Goal: Task Accomplishment & Management: Manage account settings

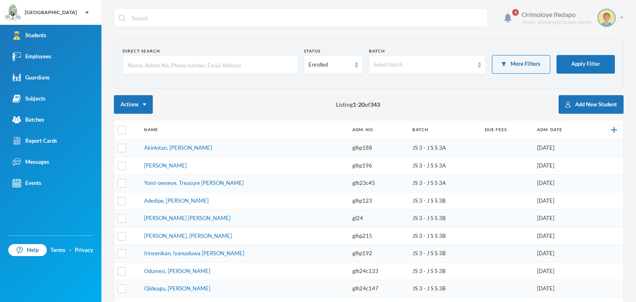
click at [614, 15] on div "Orimoloye Ifedapo [EMAIL_ADDRESS][DOMAIN_NAME]" at bounding box center [570, 18] width 108 height 18
click at [596, 59] on button "Logout" at bounding box center [594, 60] width 37 height 12
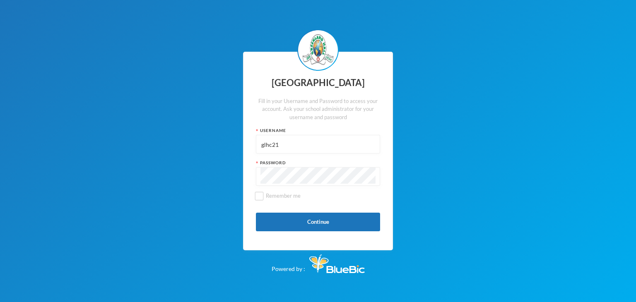
click at [301, 145] on input "glhc21" at bounding box center [317, 144] width 115 height 19
type input "glh22e11"
click at [290, 223] on button "Continue" at bounding box center [318, 222] width 124 height 19
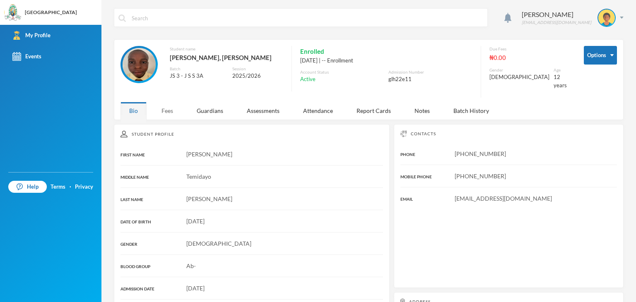
click at [168, 124] on div "Student Profile FIRST NAME Lawrence MIDDLE NAME Temidayo LAST NAME Abiodun DATE…" at bounding box center [252, 267] width 276 height 287
click at [170, 102] on div "Fees" at bounding box center [167, 111] width 29 height 18
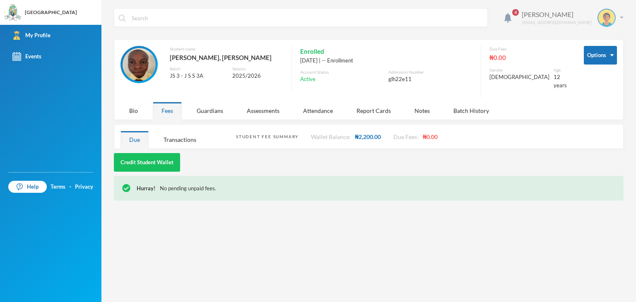
click at [621, 15] on div "Abiodun Lawrence glh22e11@greenlandhall.org" at bounding box center [570, 18] width 108 height 18
click at [606, 61] on button "Logout" at bounding box center [600, 60] width 37 height 12
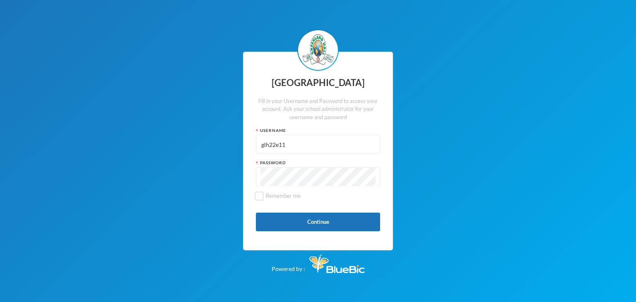
click at [311, 141] on input "glh22e11" at bounding box center [317, 144] width 115 height 19
type input "glhp206"
click at [271, 227] on button "Continue" at bounding box center [318, 222] width 124 height 19
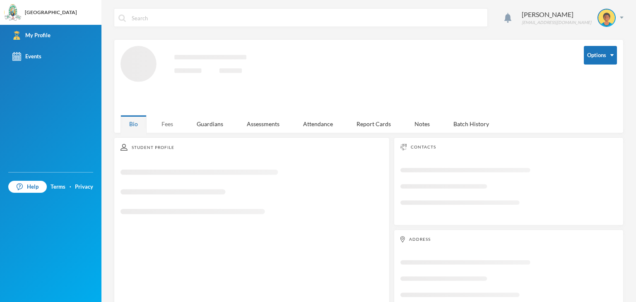
click at [170, 123] on div "Fees" at bounding box center [167, 124] width 29 height 18
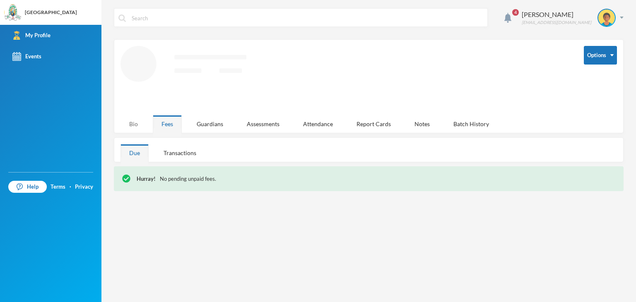
click at [139, 121] on div "Bio" at bounding box center [133, 124] width 26 height 18
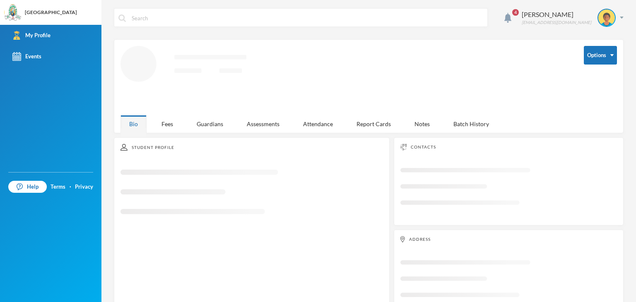
click at [177, 117] on div "4 Nnadi Ukamaka glhp206@greenlandhall.org Options Loading interface... Bio Fees…" at bounding box center [368, 151] width 535 height 302
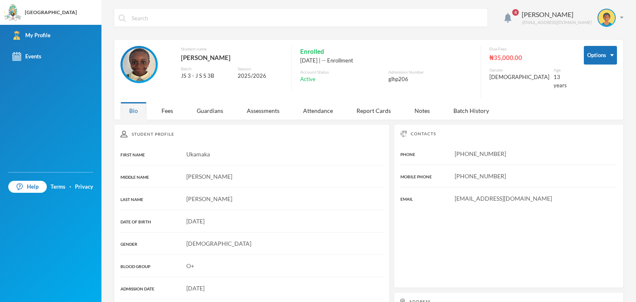
click at [163, 124] on div "Student Profile FIRST NAME Ukamaka MIDDLE NAME Emmanuella LAST NAME Nnadi DATE …" at bounding box center [252, 267] width 276 height 287
click at [172, 107] on div "Fees" at bounding box center [167, 111] width 29 height 18
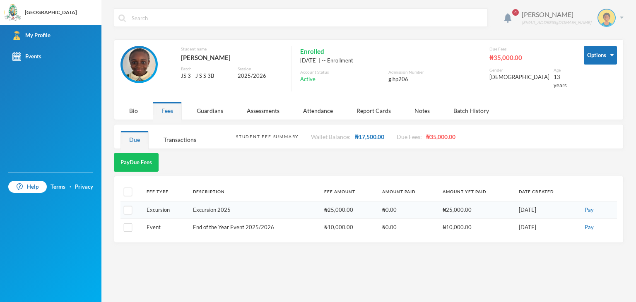
click at [623, 17] on img at bounding box center [622, 18] width 4 height 2
click at [601, 59] on button "Logout" at bounding box center [600, 60] width 37 height 12
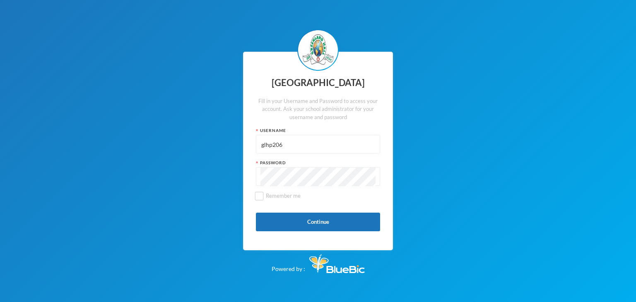
click at [343, 145] on input "glhp206" at bounding box center [317, 144] width 115 height 19
type input "glh24c159"
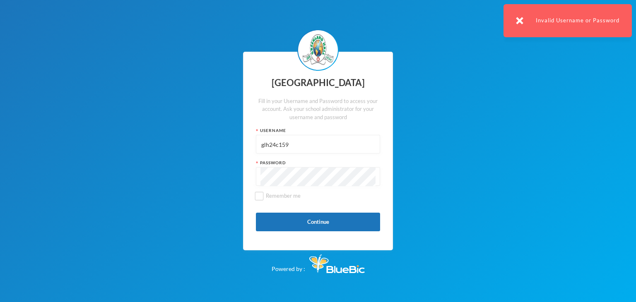
click at [519, 19] on img at bounding box center [519, 20] width 7 height 7
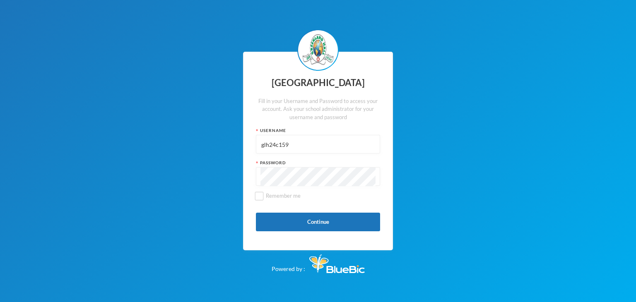
click at [290, 142] on input "glh24c159" at bounding box center [317, 144] width 115 height 19
click at [315, 146] on input "text" at bounding box center [317, 144] width 115 height 19
type input "glh25c51"
click at [308, 226] on button "Continue" at bounding box center [318, 222] width 124 height 19
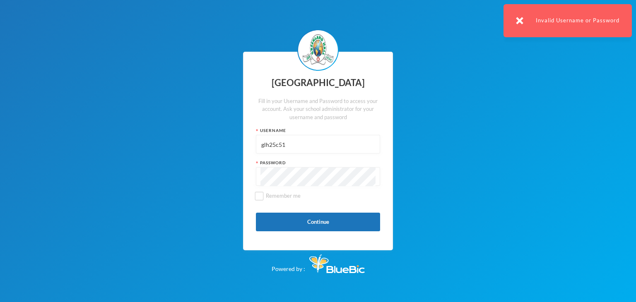
click at [275, 144] on input "glh25c51" at bounding box center [317, 144] width 115 height 19
click at [266, 224] on button "Continue" at bounding box center [318, 222] width 124 height 19
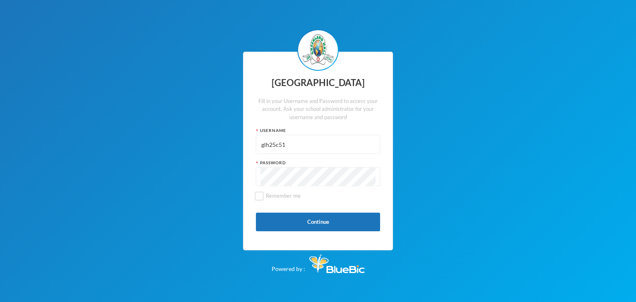
click at [293, 141] on input "glh25c51" at bounding box center [317, 144] width 115 height 19
type input "gl76"
click at [272, 224] on button "Continue" at bounding box center [318, 222] width 124 height 19
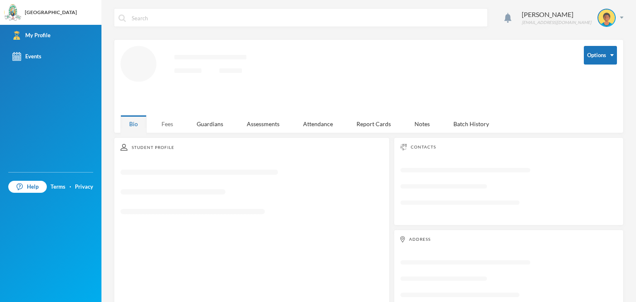
click at [169, 122] on div "Fees" at bounding box center [167, 124] width 29 height 18
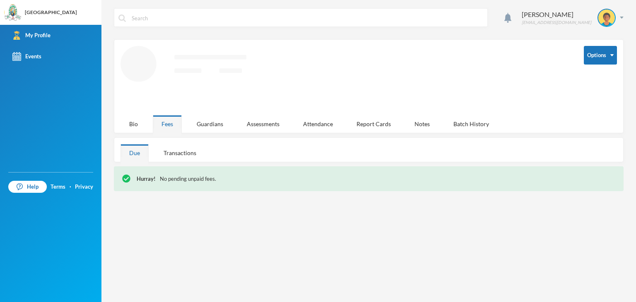
click at [171, 125] on div "Fees" at bounding box center [167, 124] width 29 height 18
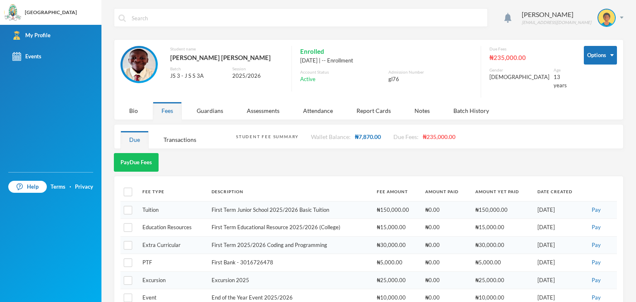
click at [135, 124] on div "Student Fee Summary Wallet Balance: ₦7,870.00 Due Fees: ₦235,000.00 Due Transac…" at bounding box center [369, 136] width 510 height 25
click at [174, 108] on div "Fees" at bounding box center [167, 111] width 29 height 18
click at [609, 15] on div at bounding box center [607, 18] width 18 height 18
click at [604, 57] on button "Logout" at bounding box center [594, 60] width 37 height 12
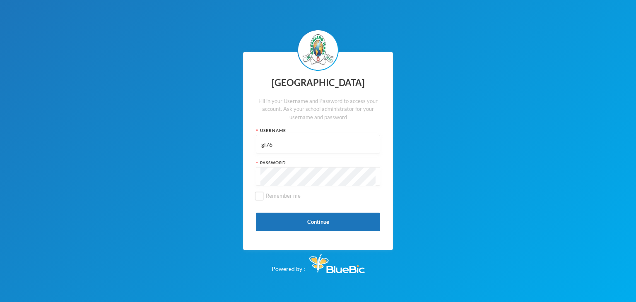
click at [341, 139] on input "gl76" at bounding box center [317, 144] width 115 height 19
type input "glh25c46"
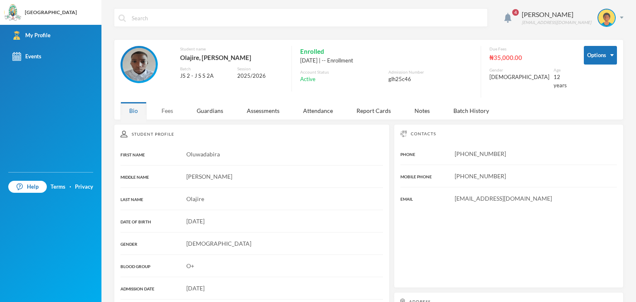
click at [162, 106] on div "Fees" at bounding box center [167, 111] width 29 height 18
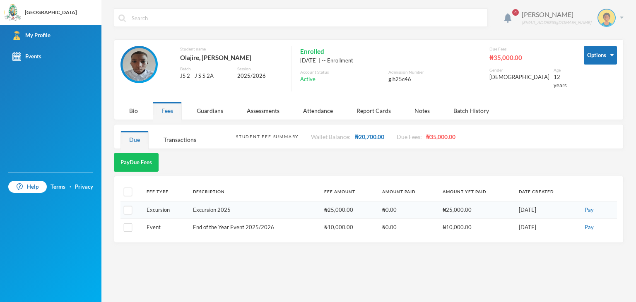
click at [622, 17] on img at bounding box center [622, 18] width 4 height 2
click at [603, 61] on button "Logout" at bounding box center [600, 60] width 37 height 12
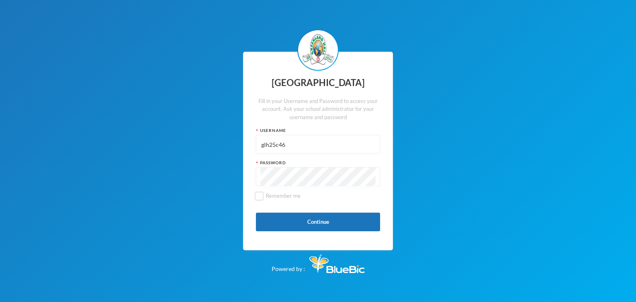
click at [301, 146] on input "glh25c46" at bounding box center [317, 144] width 115 height 19
type input "glh25c58"
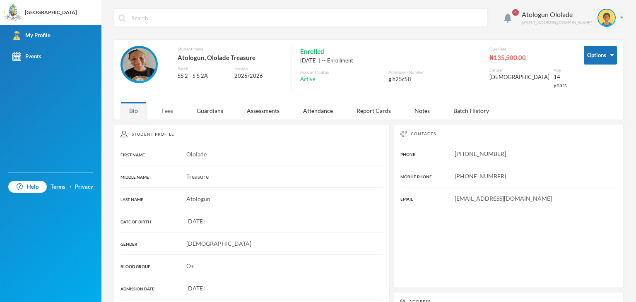
click at [168, 102] on div "Fees" at bounding box center [167, 111] width 29 height 18
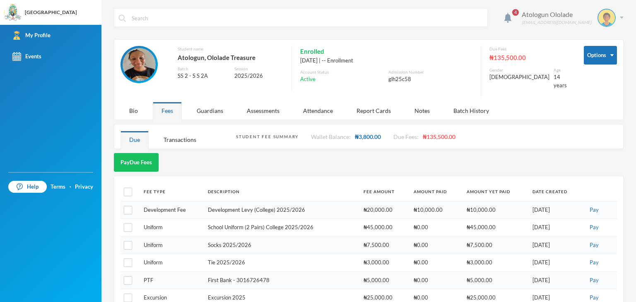
click at [615, 20] on div "Atologun Ololade glh25c58@greenlandhall.org" at bounding box center [570, 18] width 108 height 18
click at [601, 59] on button "Logout" at bounding box center [594, 60] width 37 height 12
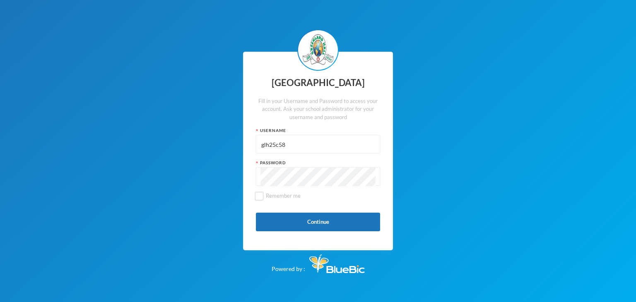
click at [347, 143] on input "glh25c58" at bounding box center [317, 144] width 115 height 19
click at [346, 143] on input "glh25c58" at bounding box center [317, 144] width 115 height 19
type input "glh24c102"
click at [275, 222] on button "Continue" at bounding box center [318, 222] width 124 height 19
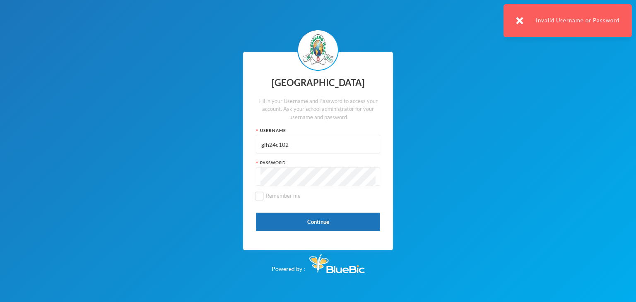
click at [306, 147] on input "glh24c102" at bounding box center [317, 144] width 115 height 19
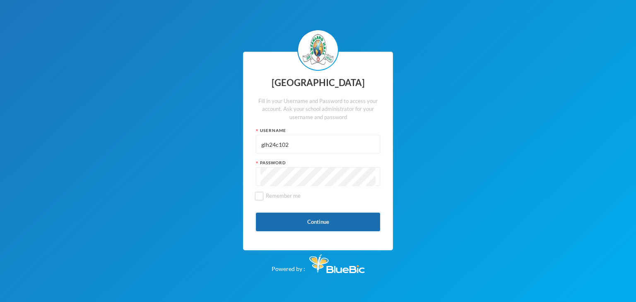
click at [272, 229] on button "Continue" at bounding box center [318, 222] width 124 height 19
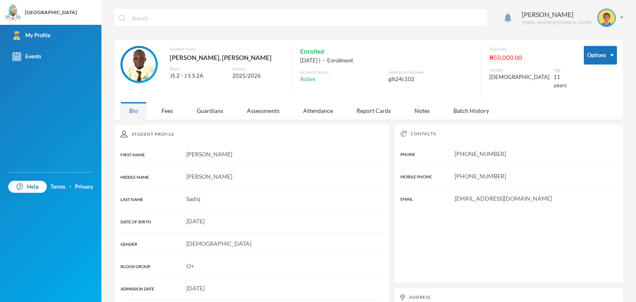
click at [164, 131] on div "Student Profile" at bounding box center [251, 134] width 263 height 7
click at [164, 109] on div "Fees" at bounding box center [167, 111] width 29 height 18
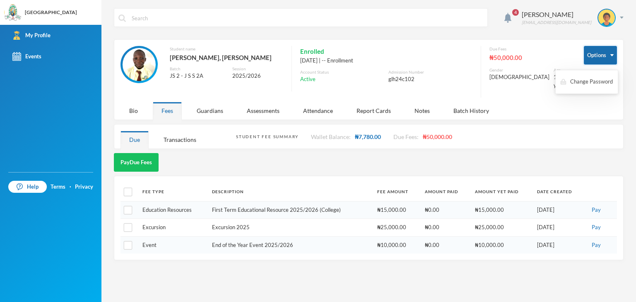
click at [608, 55] on button "Options" at bounding box center [600, 55] width 33 height 19
click at [617, 15] on div "Sadiq Moyinoluwa glh24c102@greenlandhall.org" at bounding box center [570, 18] width 108 height 18
click at [593, 63] on button "Logout" at bounding box center [600, 60] width 37 height 12
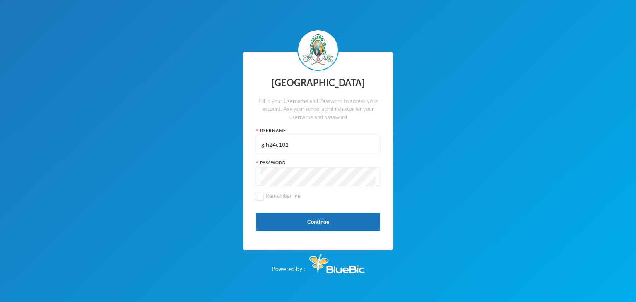
click at [305, 148] on input "glh24c102" at bounding box center [317, 144] width 115 height 19
click at [305, 149] on input "glh24c102" at bounding box center [317, 144] width 115 height 19
type input "glh21c`04"
click at [273, 224] on button "Continue" at bounding box center [318, 222] width 124 height 19
click at [261, 225] on button "Continue" at bounding box center [318, 222] width 124 height 19
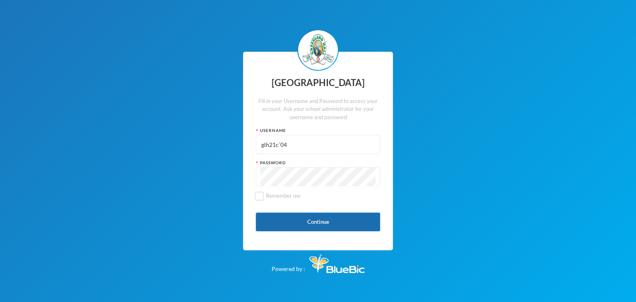
click at [277, 222] on button "Continue" at bounding box center [318, 222] width 124 height 19
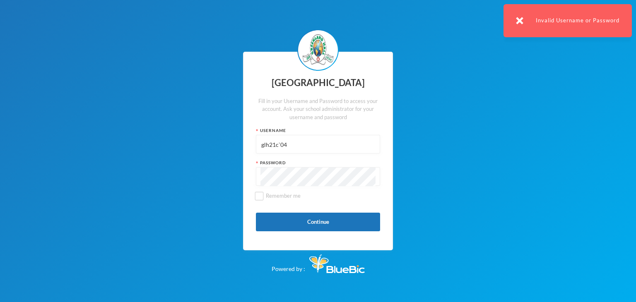
click at [297, 140] on input "glh21c`04" at bounding box center [317, 144] width 115 height 19
click at [284, 186] on div "Greenland Hall Fill in your Username and Password to access your account. Ask y…" at bounding box center [318, 151] width 150 height 199
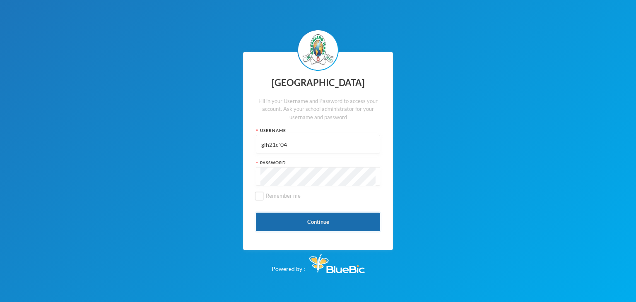
click at [293, 227] on button "Continue" at bounding box center [318, 222] width 124 height 19
click at [279, 149] on input "glh21c`04" at bounding box center [317, 144] width 115 height 19
click at [281, 149] on input "glh21c`04" at bounding box center [317, 144] width 115 height 19
click at [279, 149] on input "glh21c`04" at bounding box center [317, 144] width 115 height 19
click at [272, 148] on input "glh21c`04" at bounding box center [317, 144] width 115 height 19
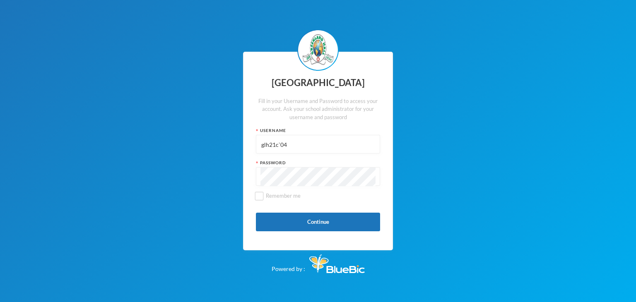
click at [270, 148] on input "glh21c`04" at bounding box center [317, 144] width 115 height 19
type input "glh25c64"
click at [271, 220] on button "Continue" at bounding box center [318, 222] width 124 height 19
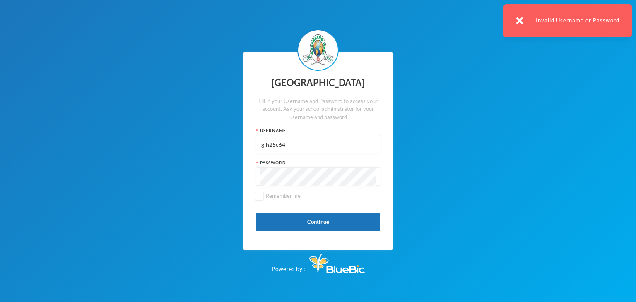
click at [518, 16] on div "Invalid Username or Password" at bounding box center [568, 20] width 128 height 33
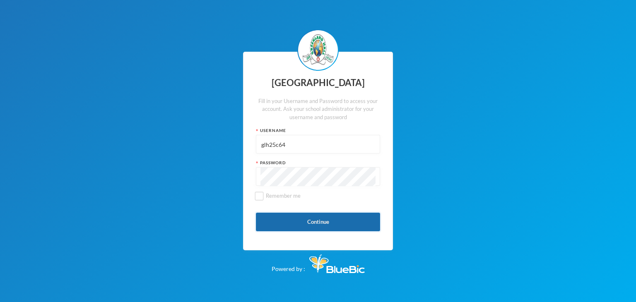
click at [287, 221] on button "Continue" at bounding box center [318, 222] width 124 height 19
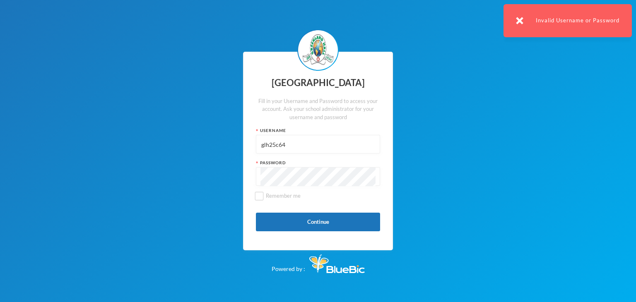
click at [286, 136] on input "glh25c64" at bounding box center [317, 144] width 115 height 19
click at [295, 149] on input "glh25c64" at bounding box center [317, 144] width 115 height 19
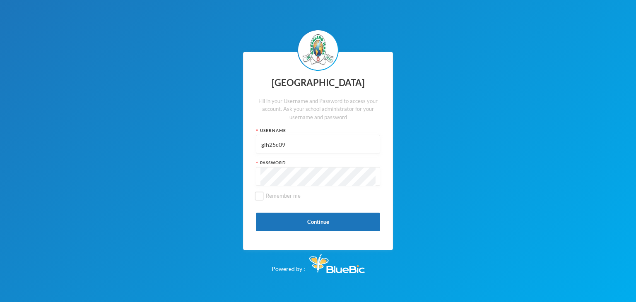
type input "glh25c09"
click at [271, 226] on button "Continue" at bounding box center [318, 222] width 124 height 19
click at [270, 225] on button "Continue" at bounding box center [318, 222] width 124 height 19
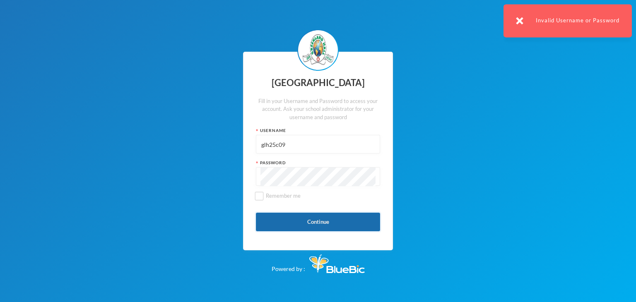
click at [275, 223] on button "Continue" at bounding box center [318, 222] width 124 height 19
click at [295, 140] on input "glh25c09" at bounding box center [317, 144] width 115 height 19
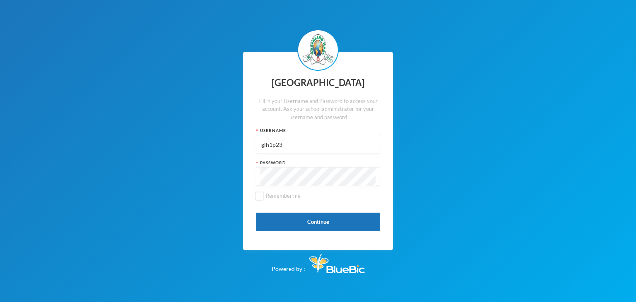
type input "glh1p23"
click at [272, 228] on button "Continue" at bounding box center [318, 222] width 124 height 19
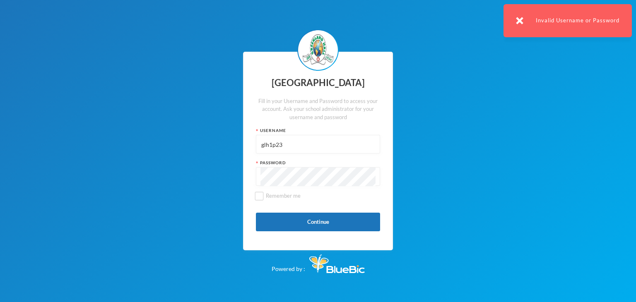
click at [297, 145] on input "glh1p23" at bounding box center [317, 144] width 115 height 19
click at [294, 141] on input "text" at bounding box center [317, 144] width 115 height 19
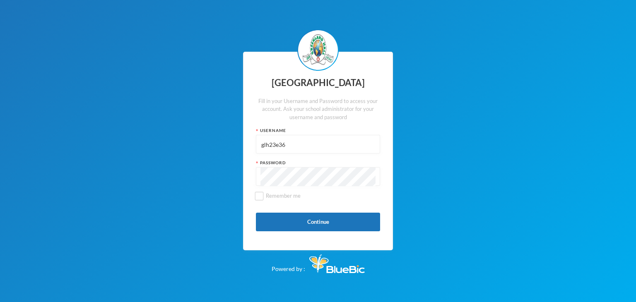
type input "glh23e36"
click at [266, 217] on button "Continue" at bounding box center [318, 222] width 124 height 19
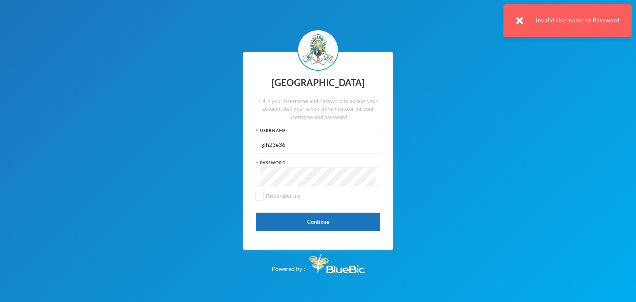
click at [261, 140] on input "glh23e36" at bounding box center [317, 144] width 115 height 19
click at [273, 149] on input "glh23e36" at bounding box center [317, 144] width 115 height 19
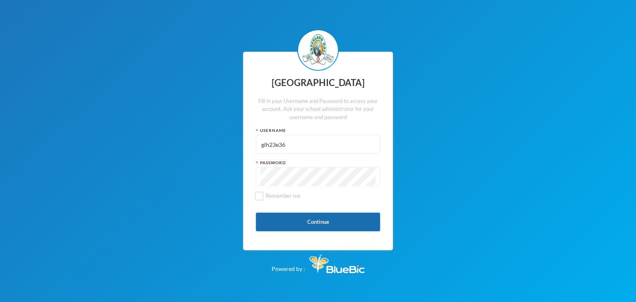
click at [281, 216] on button "Continue" at bounding box center [318, 222] width 124 height 19
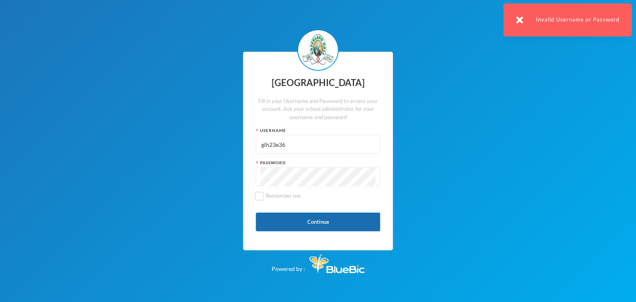
click at [280, 219] on button "Continue" at bounding box center [318, 222] width 124 height 19
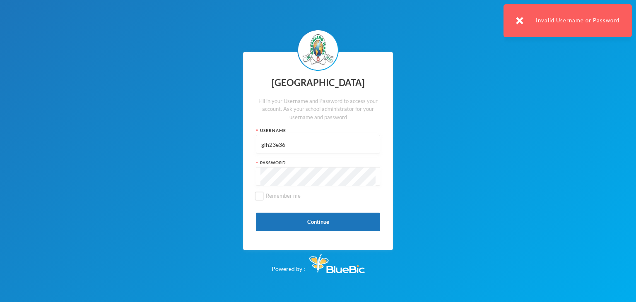
click at [280, 150] on input "glh23e36" at bounding box center [317, 144] width 115 height 19
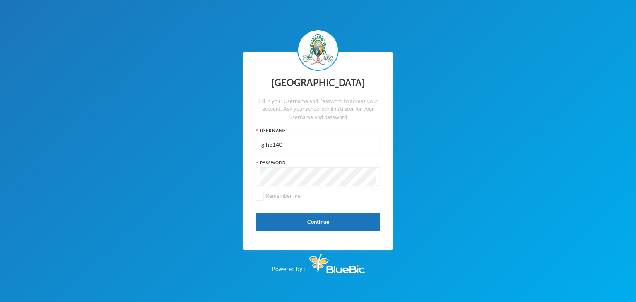
type input "glhp140"
click at [276, 227] on button "Continue" at bounding box center [318, 222] width 124 height 19
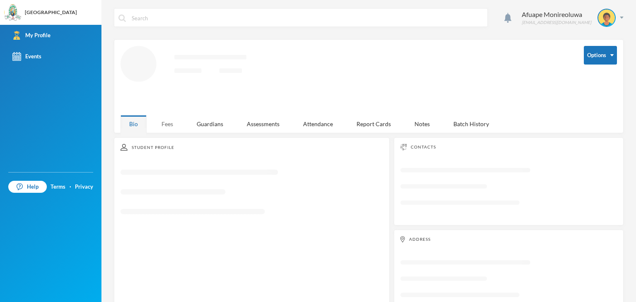
click at [168, 122] on div "Fees" at bounding box center [167, 124] width 29 height 18
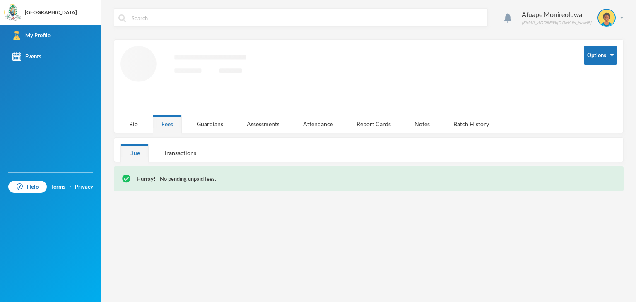
click at [135, 144] on div "Due" at bounding box center [134, 153] width 28 height 18
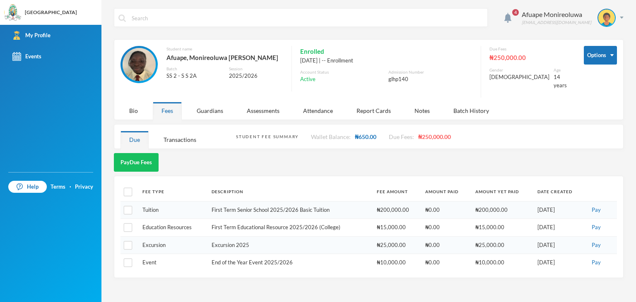
click at [623, 15] on div "4 Afuape Monireoluwa glhp140@greenlandhall.org Options Student name Afuape, Mon…" at bounding box center [368, 151] width 535 height 302
click at [622, 14] on div "Afuape Monireoluwa glhp140@greenlandhall.org" at bounding box center [570, 18] width 108 height 18
click at [598, 63] on button "Logout" at bounding box center [600, 60] width 37 height 12
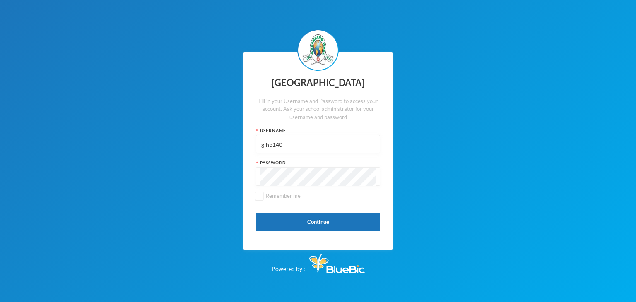
click at [308, 141] on input "glhp140" at bounding box center [317, 144] width 115 height 19
click at [309, 140] on input "glhp140" at bounding box center [317, 144] width 115 height 19
click at [307, 140] on input "glhp140" at bounding box center [317, 144] width 115 height 19
type input "g"
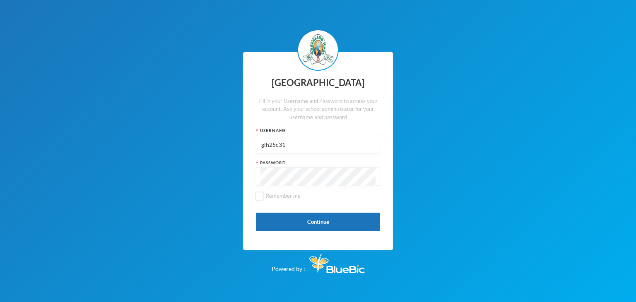
type input "glh25c31"
click at [283, 229] on button "Continue" at bounding box center [318, 222] width 124 height 19
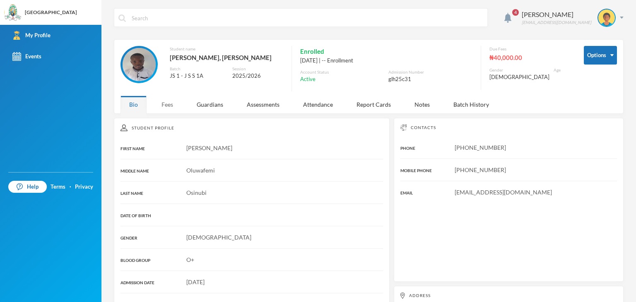
click at [166, 106] on div "Fees" at bounding box center [167, 105] width 29 height 18
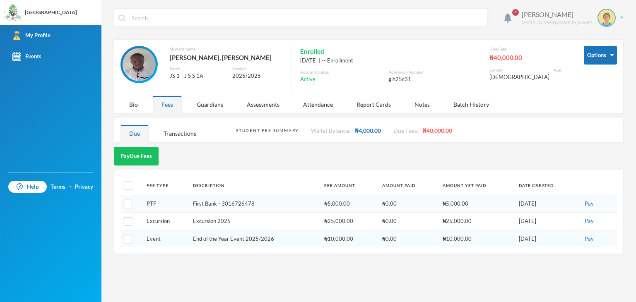
click at [621, 19] on div "Osinubi Emmanuel glh25c31@greenlandhall.org" at bounding box center [570, 18] width 108 height 18
click at [602, 59] on button "Logout" at bounding box center [600, 60] width 37 height 12
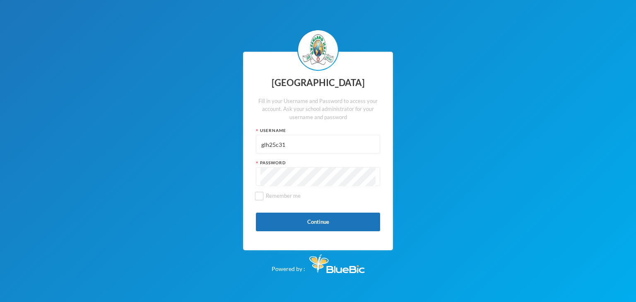
click at [340, 140] on input "glh25c31" at bounding box center [317, 144] width 115 height 19
click at [339, 140] on input "glh25c31" at bounding box center [317, 144] width 115 height 19
type input "G"
type input "glh24cs117"
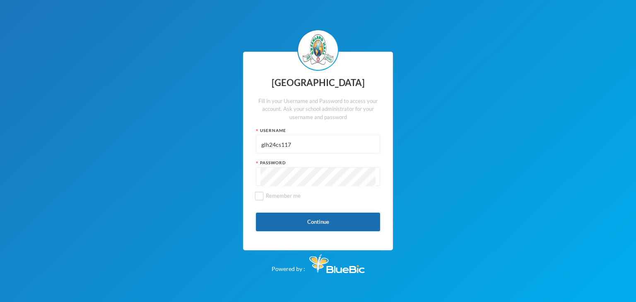
click at [271, 214] on button "Continue" at bounding box center [318, 222] width 124 height 19
click at [288, 222] on button "Continue" at bounding box center [318, 222] width 124 height 19
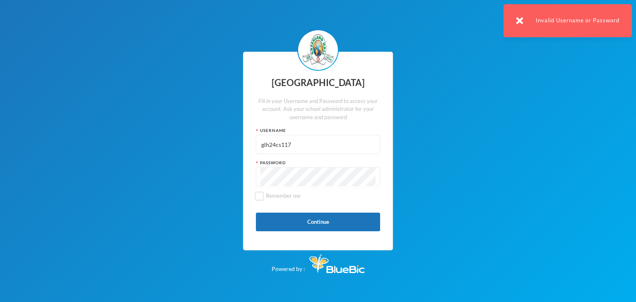
click at [305, 138] on input "glh24cs117" at bounding box center [317, 144] width 115 height 19
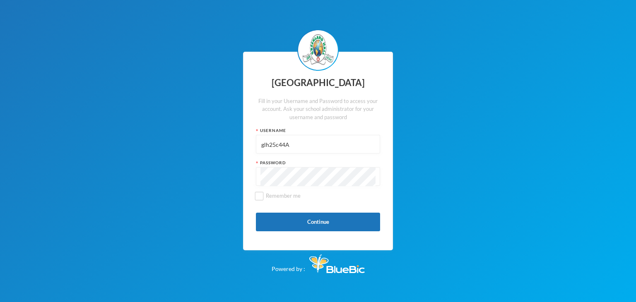
type input "glh25c44"
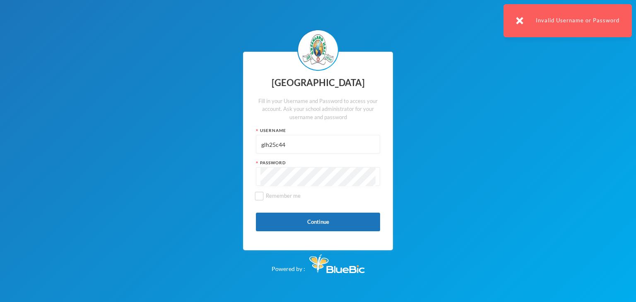
drag, startPoint x: 532, startPoint y: 107, endPoint x: 508, endPoint y: 96, distance: 26.1
click at [532, 107] on div "Greenland Hall Fill in your Username and Password to access your account. Ask y…" at bounding box center [318, 151] width 636 height 302
click at [519, 20] on img at bounding box center [519, 20] width 7 height 7
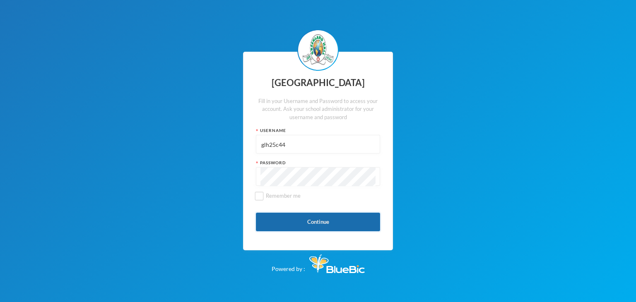
click at [293, 224] on button "Continue" at bounding box center [318, 222] width 124 height 19
click at [269, 147] on input "glh25c44" at bounding box center [317, 144] width 115 height 19
click at [265, 219] on button "Continue" at bounding box center [318, 222] width 124 height 19
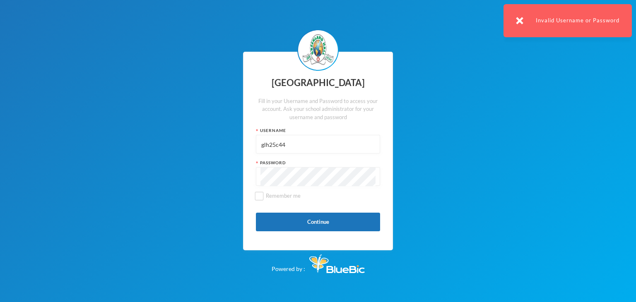
click at [284, 147] on input "glh25c44" at bounding box center [317, 144] width 115 height 19
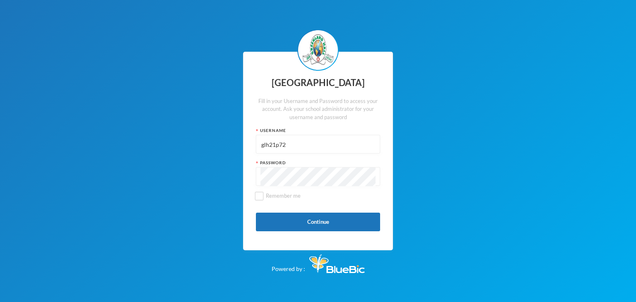
type input "glh21p72"
click at [275, 230] on button "Continue" at bounding box center [318, 222] width 124 height 19
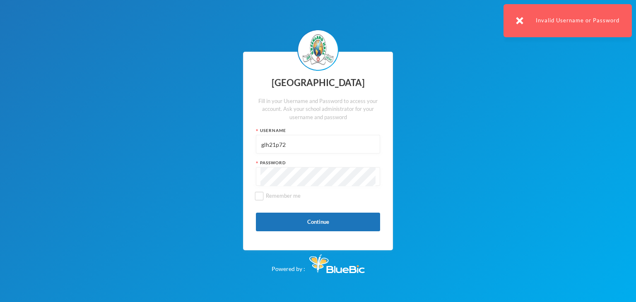
click at [296, 146] on input "glh21p72" at bounding box center [317, 144] width 115 height 19
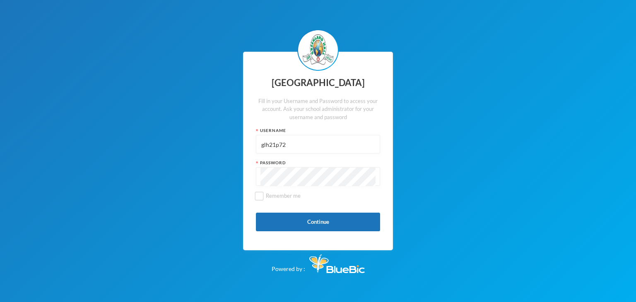
click at [276, 149] on input "glh21p72" at bounding box center [317, 144] width 115 height 19
click at [277, 217] on button "Continue" at bounding box center [318, 222] width 124 height 19
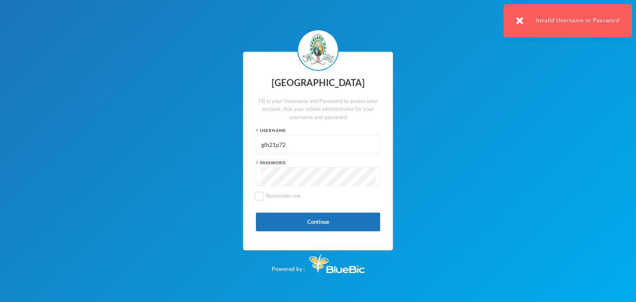
click at [226, 179] on div "Greenland Hall Fill in your Username and Password to access your account. Ask y…" at bounding box center [318, 151] width 636 height 302
click at [271, 215] on button "Continue" at bounding box center [318, 222] width 124 height 19
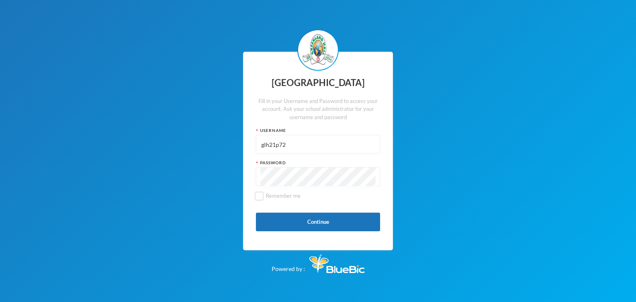
click at [334, 148] on input "glh21p72" at bounding box center [317, 144] width 115 height 19
type input "glh24c129"
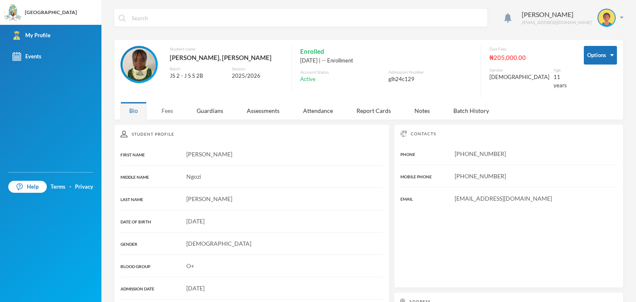
click at [165, 107] on div "Fees" at bounding box center [167, 111] width 29 height 18
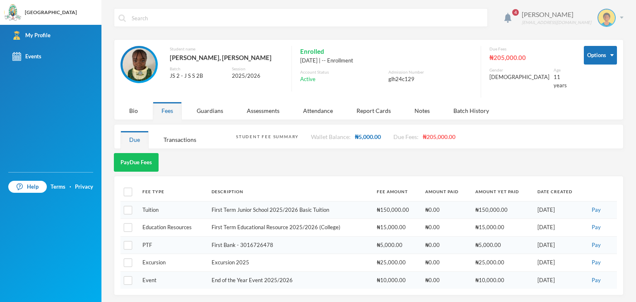
click at [619, 15] on div "John Kendra glh24c129@greenlandhall.org" at bounding box center [570, 18] width 108 height 18
click at [605, 57] on button "Logout" at bounding box center [600, 60] width 37 height 12
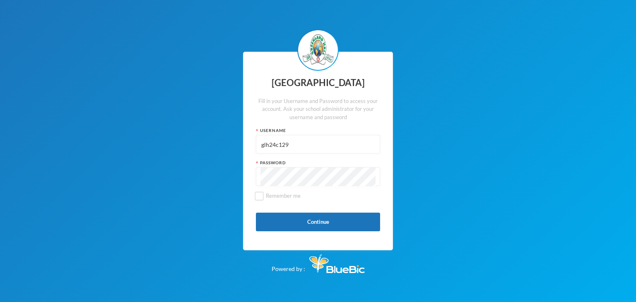
click at [301, 147] on input "glh24c129" at bounding box center [317, 144] width 115 height 19
type input "glh24c130"
click at [277, 226] on button "Continue" at bounding box center [318, 222] width 124 height 19
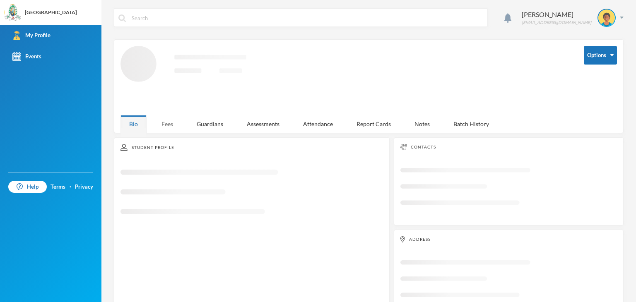
click at [172, 123] on div "Fees" at bounding box center [167, 124] width 29 height 18
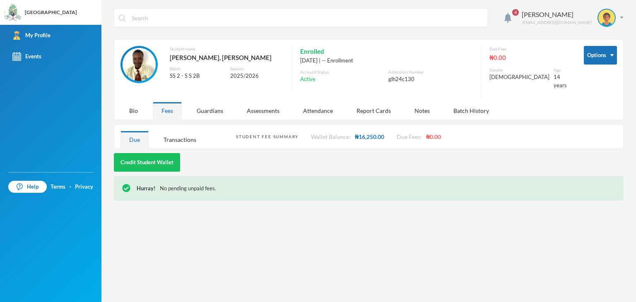
click at [624, 12] on div "4 Chukwudi Jessica glh24c130@greenlandhall.org Options Student name Chukwudi, J…" at bounding box center [368, 151] width 535 height 302
click at [608, 53] on button "Options" at bounding box center [600, 55] width 33 height 19
click at [624, 14] on div "4 Chukwudi Jessica glh24c130@greenlandhall.org Options Student name Chukwudi, J…" at bounding box center [368, 151] width 535 height 302
click at [621, 17] on img at bounding box center [622, 18] width 4 height 2
click at [607, 57] on button "Logout" at bounding box center [600, 60] width 37 height 12
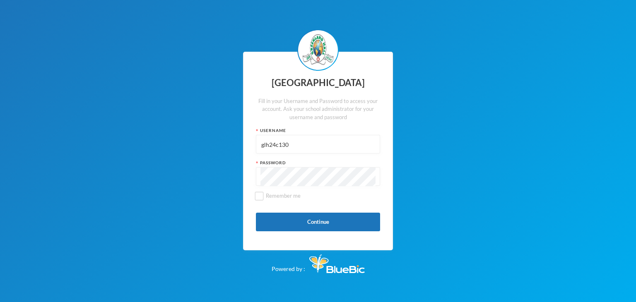
click at [283, 146] on input "glh24c130" at bounding box center [317, 144] width 115 height 19
type input "glh22e01"
click at [274, 229] on button "Continue" at bounding box center [318, 222] width 124 height 19
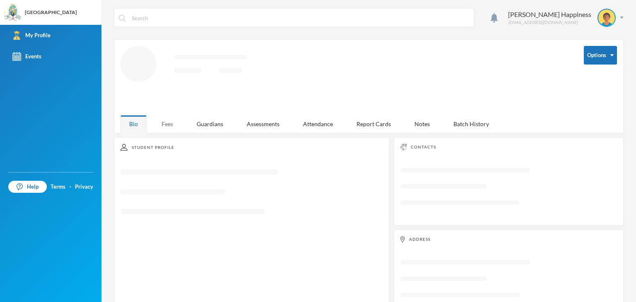
click at [167, 126] on div "Fees" at bounding box center [167, 124] width 29 height 18
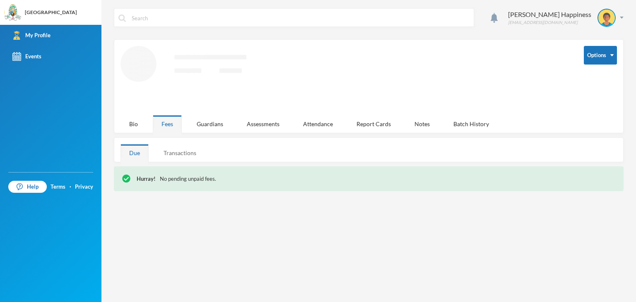
click at [173, 151] on div "Transactions" at bounding box center [180, 153] width 50 height 18
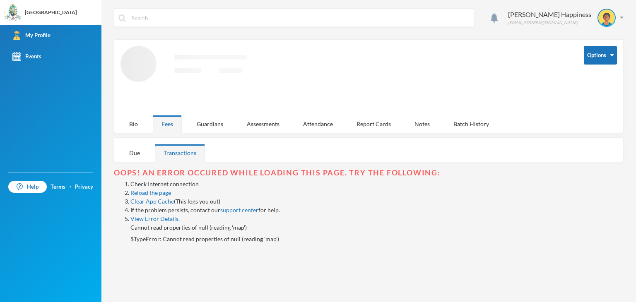
click at [161, 122] on div "Fees" at bounding box center [167, 124] width 29 height 18
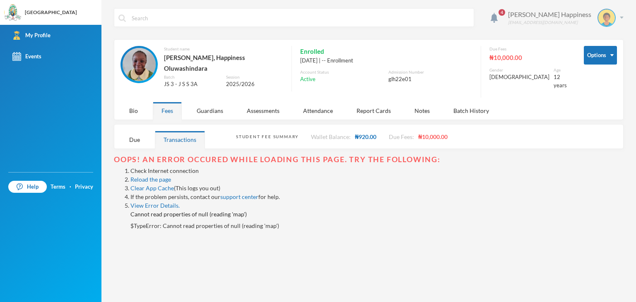
click at [618, 16] on div "George Happiness glh22e01@greenlandhall.org" at bounding box center [563, 18] width 122 height 18
click at [601, 54] on button "Logout" at bounding box center [600, 60] width 37 height 12
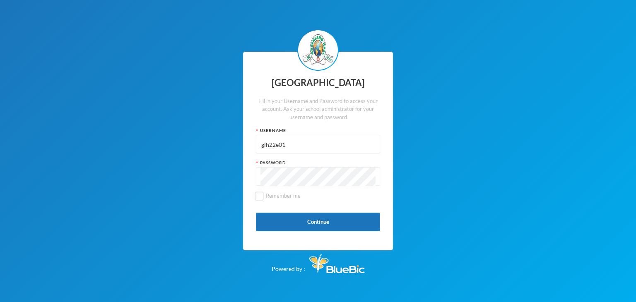
click at [302, 138] on input "glh22e01" at bounding box center [317, 144] width 115 height 19
type input "glh23c45"
click at [280, 223] on button "Continue" at bounding box center [318, 222] width 124 height 19
click at [282, 142] on input "glh23c45" at bounding box center [317, 144] width 115 height 19
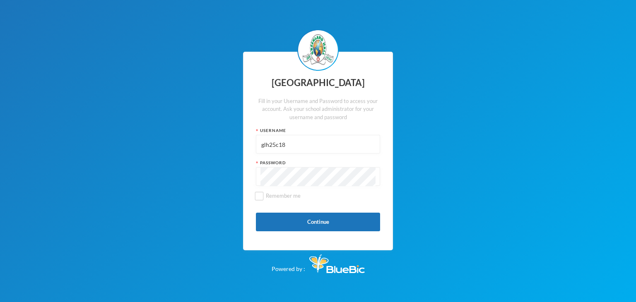
type input "glh25c18"
click at [281, 224] on button "Continue" at bounding box center [318, 222] width 124 height 19
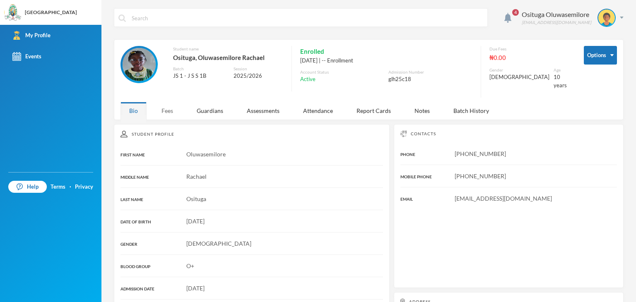
click at [166, 104] on div "Fees" at bounding box center [167, 111] width 29 height 18
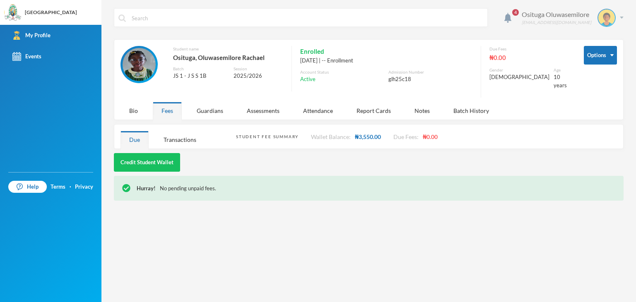
click at [618, 16] on div "Osituga Oluwasemilore glh25c18@greenlandhall.org" at bounding box center [570, 18] width 108 height 18
click at [603, 60] on button "Logout" at bounding box center [600, 60] width 37 height 12
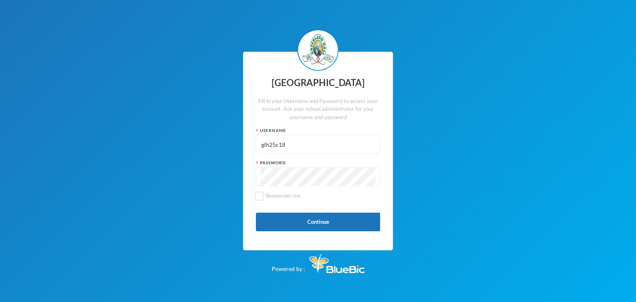
click at [320, 153] on input "glh25c18" at bounding box center [317, 144] width 115 height 19
type input "glh22e39"
click at [267, 224] on button "Continue" at bounding box center [318, 222] width 124 height 19
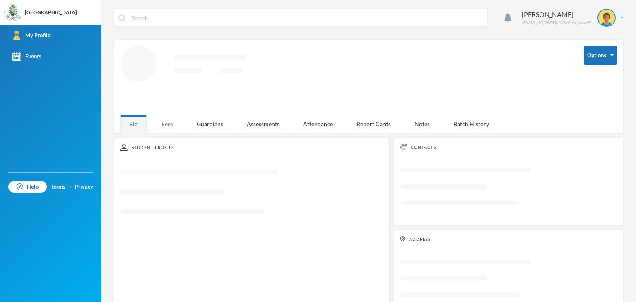
click at [165, 120] on div "Fees" at bounding box center [167, 124] width 29 height 18
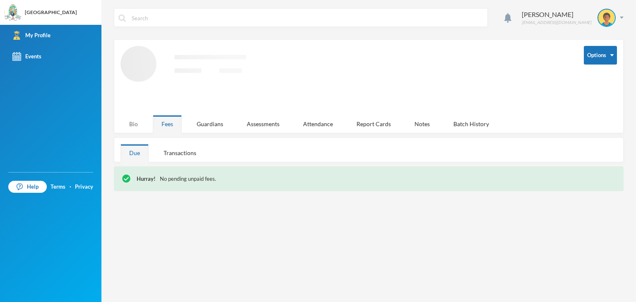
click at [131, 122] on div "Bio" at bounding box center [133, 124] width 26 height 18
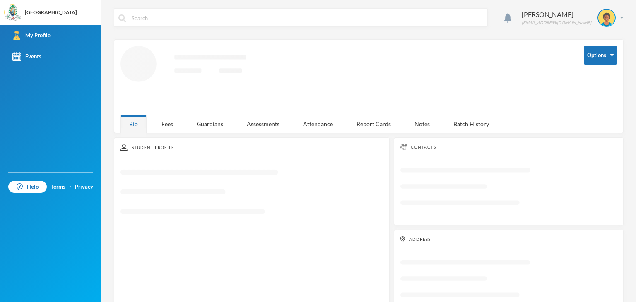
click at [171, 137] on div "Student Profile Loading interface..." at bounding box center [252, 227] width 276 height 181
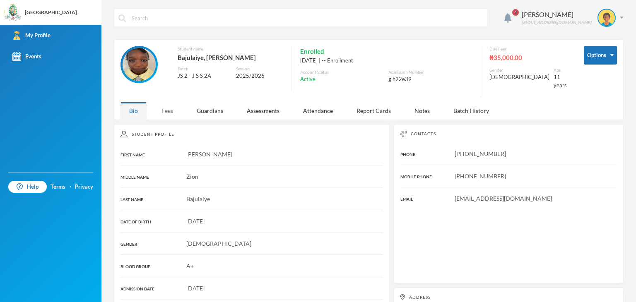
click at [168, 109] on div "Fees" at bounding box center [167, 111] width 29 height 18
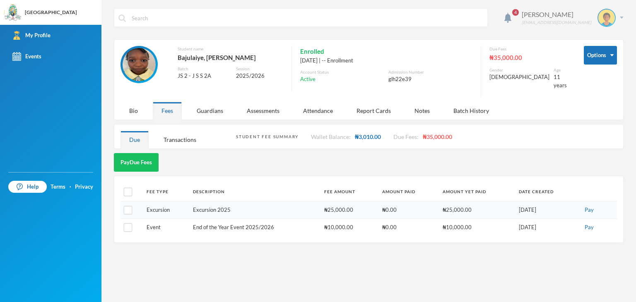
click at [619, 19] on div "Bajulaiye Moyinoluwa glh22e39@greenlandhall.org" at bounding box center [570, 18] width 108 height 18
click at [605, 58] on button "Logout" at bounding box center [600, 60] width 37 height 12
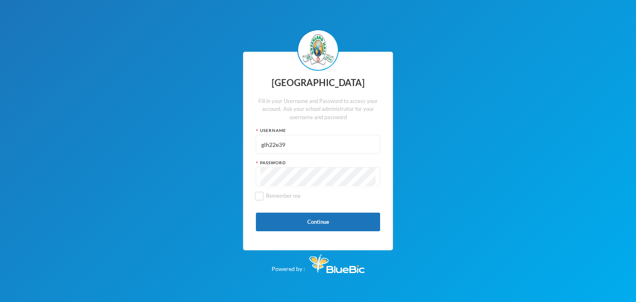
click at [296, 143] on input "glh22e39" at bounding box center [317, 144] width 115 height 19
type input "glh224c123"
click at [257, 223] on button "Continue" at bounding box center [318, 222] width 124 height 19
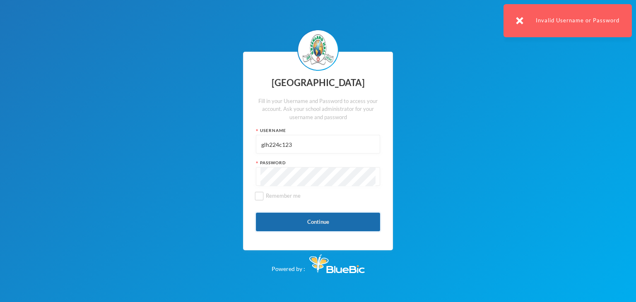
click at [275, 229] on button "Continue" at bounding box center [318, 222] width 124 height 19
click at [273, 217] on button "Continue" at bounding box center [318, 222] width 124 height 19
click at [519, 17] on img at bounding box center [519, 20] width 7 height 7
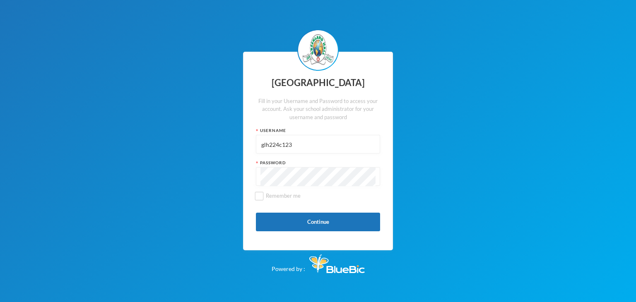
click at [206, 183] on div "Greenland Hall Fill in your Username and Password to access your account. Ask y…" at bounding box center [318, 151] width 636 height 302
click at [277, 219] on button "Continue" at bounding box center [318, 222] width 124 height 19
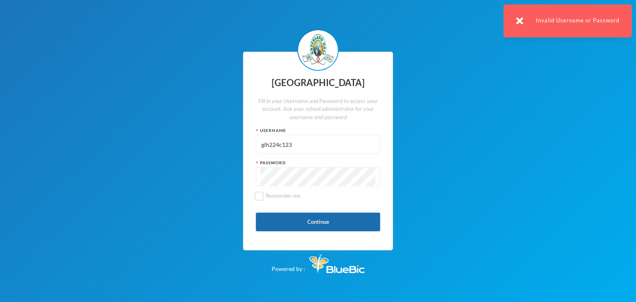
click at [277, 219] on button "Continue" at bounding box center [318, 222] width 124 height 19
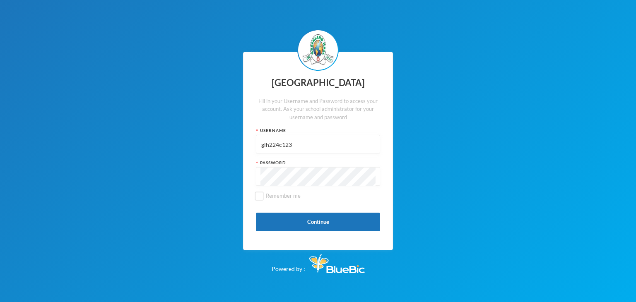
click at [310, 140] on input "glh224c123" at bounding box center [317, 144] width 115 height 19
type input "h"
type input "f"
type input "glh25c10"
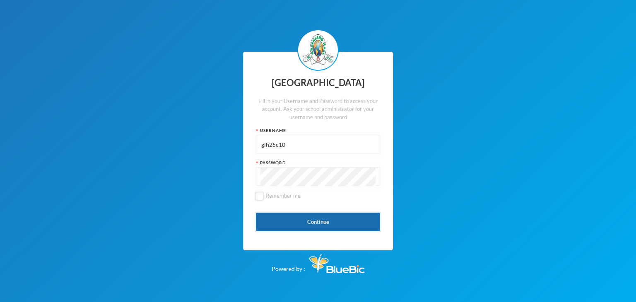
click at [275, 228] on button "Continue" at bounding box center [318, 222] width 124 height 19
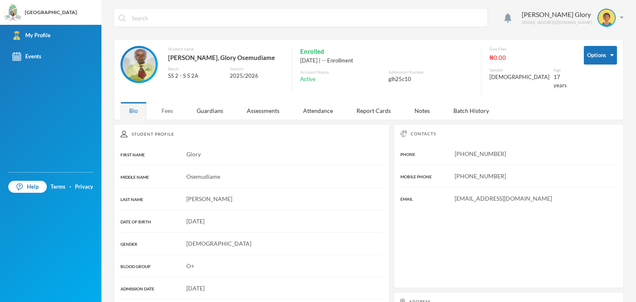
click at [171, 105] on div "Fees" at bounding box center [167, 111] width 29 height 18
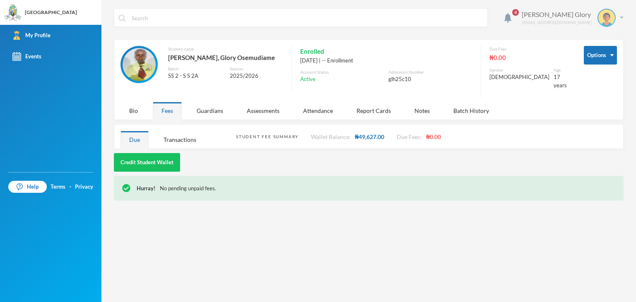
click at [620, 19] on div "Ediale Glory glh25c10@greenlandhall.org" at bounding box center [570, 18] width 108 height 18
click at [593, 55] on button "Logout" at bounding box center [600, 60] width 37 height 12
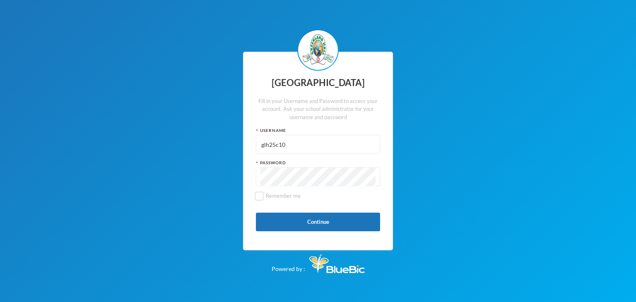
click at [304, 144] on input "glh25c10" at bounding box center [317, 144] width 115 height 19
click at [303, 146] on input "glh25c10" at bounding box center [317, 144] width 115 height 19
click at [273, 220] on button "Continue" at bounding box center [318, 222] width 124 height 19
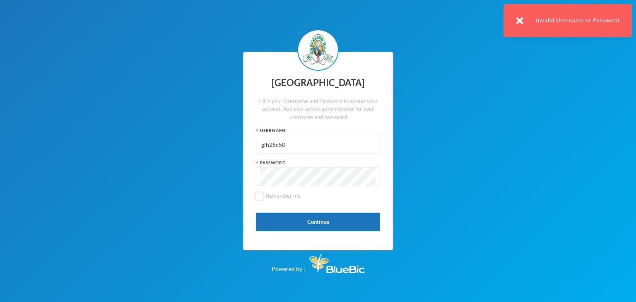
click at [520, 22] on img at bounding box center [519, 20] width 7 height 7
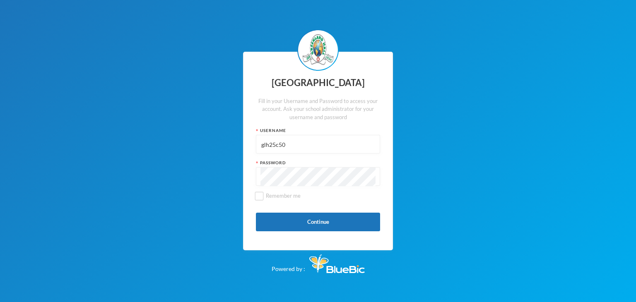
click at [295, 145] on input "glh25c50" at bounding box center [317, 144] width 115 height 19
click at [301, 137] on input "glh25c50" at bounding box center [317, 144] width 115 height 19
type input "glh24c94"
click at [283, 230] on button "Continue" at bounding box center [318, 222] width 124 height 19
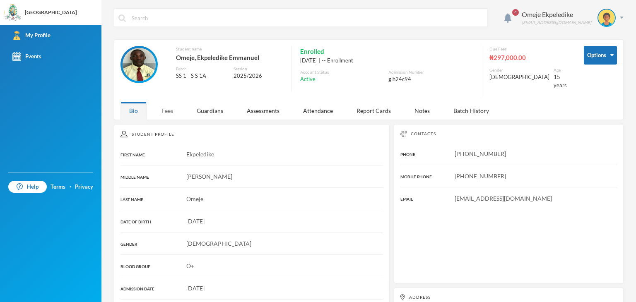
click at [166, 102] on div "Fees" at bounding box center [167, 111] width 29 height 18
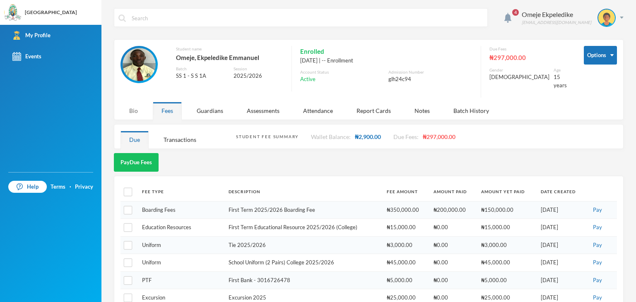
click at [133, 105] on div "Bio" at bounding box center [133, 111] width 26 height 18
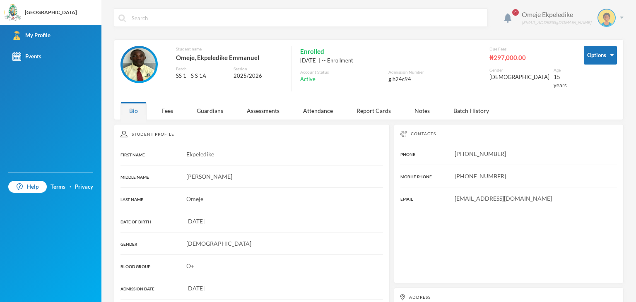
click at [620, 18] on img at bounding box center [622, 18] width 4 height 2
click at [601, 55] on button "Logout" at bounding box center [594, 60] width 37 height 12
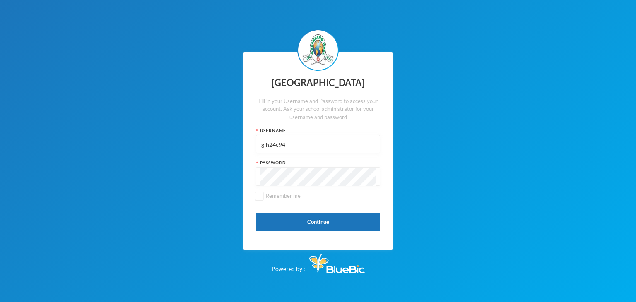
click at [304, 143] on input "glh24c94" at bounding box center [317, 144] width 115 height 19
type input "glhc21"
click at [342, 221] on button "Continue" at bounding box center [318, 222] width 124 height 19
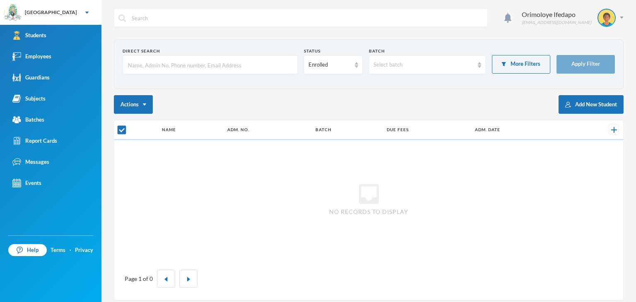
checkbox input "false"
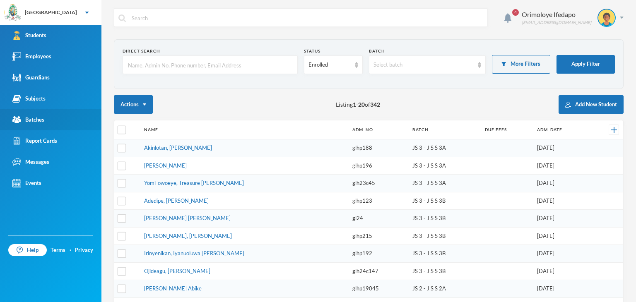
click at [46, 118] on link "Batches" at bounding box center [50, 119] width 101 height 21
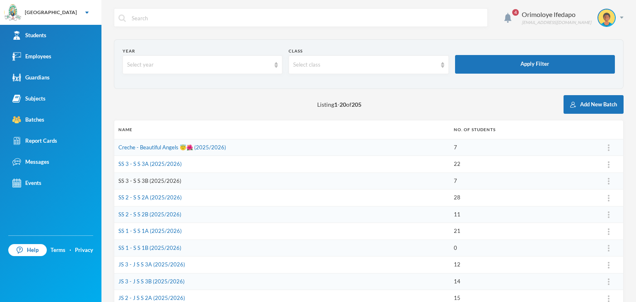
click at [159, 182] on link "SS 3 - S S 3B (2025/2026)" at bounding box center [149, 181] width 63 height 7
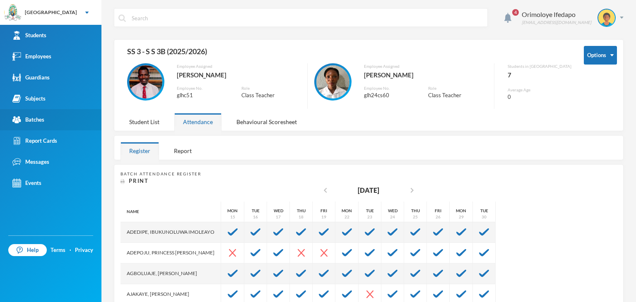
click at [46, 120] on link "Batches" at bounding box center [50, 119] width 101 height 21
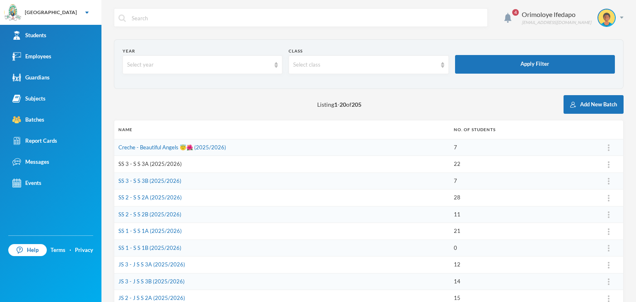
click at [144, 164] on link "SS 3 - S S 3A (2025/2026)" at bounding box center [149, 164] width 63 height 7
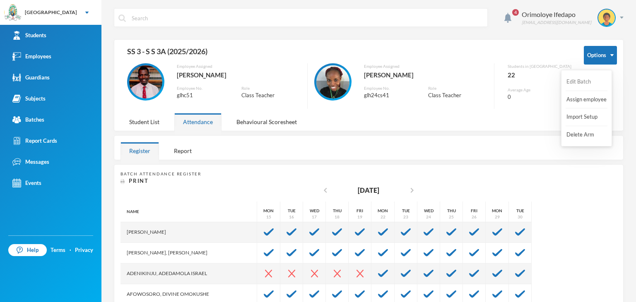
click at [574, 81] on button "Edit Batch" at bounding box center [582, 82] width 33 height 15
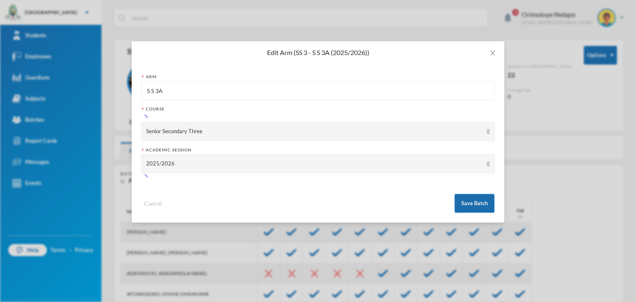
drag, startPoint x: 477, startPoint y: 210, endPoint x: 484, endPoint y: 206, distance: 8.4
click at [479, 209] on button "Save Batch" at bounding box center [475, 203] width 40 height 19
click at [492, 55] on icon "icon: close" at bounding box center [492, 53] width 7 height 7
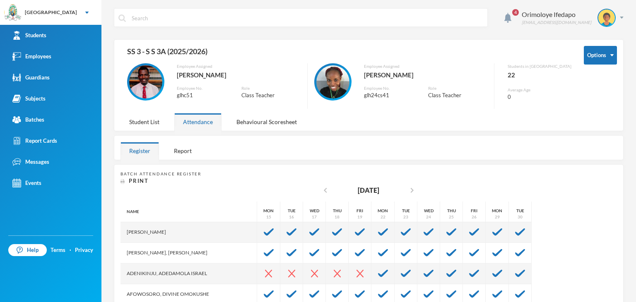
click at [492, 52] on div "Edit Arm (SS 3 - S S 3A (2025/2026)) Arm S S 3A Course Senior Secondary Three A…" at bounding box center [318, 151] width 636 height 302
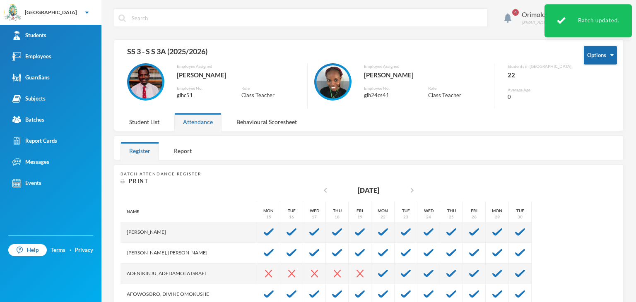
click at [584, 53] on button "Options" at bounding box center [600, 55] width 33 height 19
click at [592, 101] on button "Assign employee" at bounding box center [587, 99] width 42 height 15
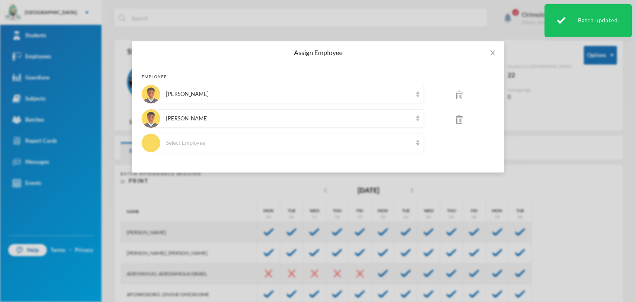
click at [461, 120] on img at bounding box center [459, 119] width 7 height 9
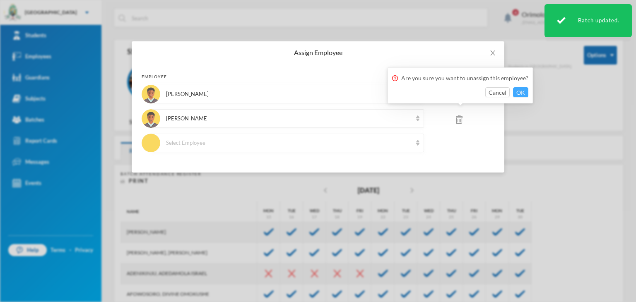
click at [521, 92] on button "OK" at bounding box center [520, 92] width 15 height 10
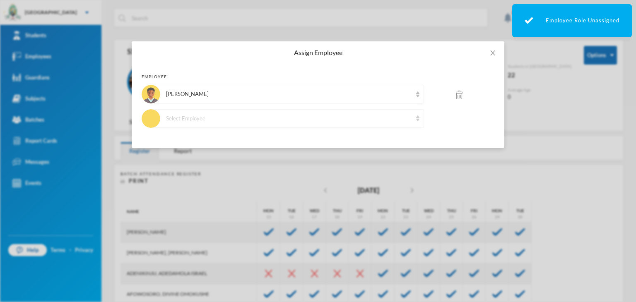
click at [224, 123] on div "Select Employee" at bounding box center [287, 118] width 273 height 19
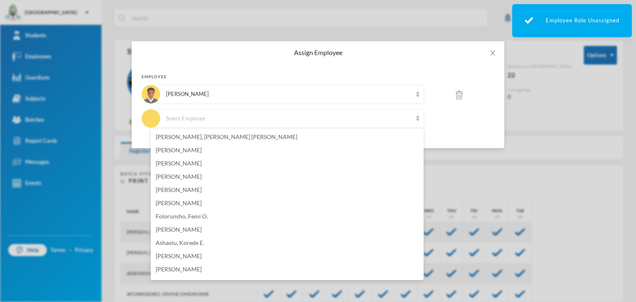
scroll to position [554, 0]
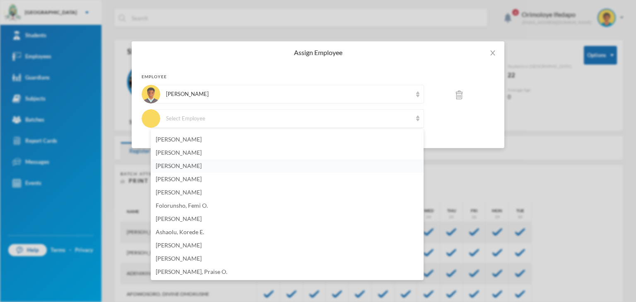
click at [202, 153] on span "[PERSON_NAME]" at bounding box center [179, 152] width 46 height 7
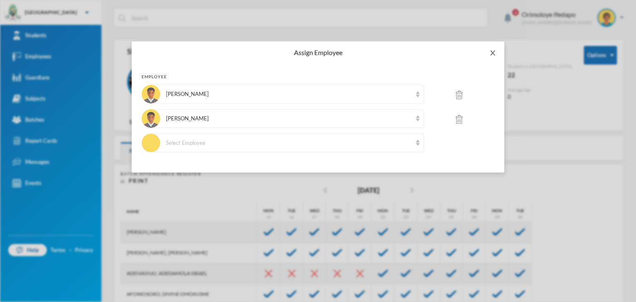
click at [489, 55] on icon "icon: close" at bounding box center [492, 53] width 7 height 7
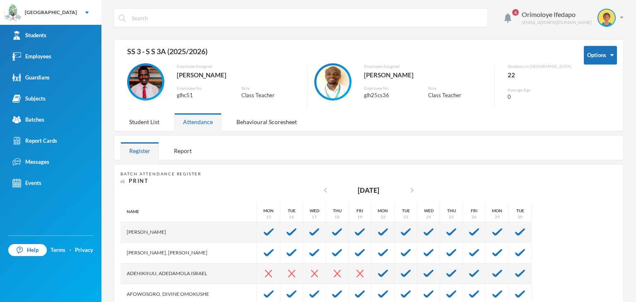
scroll to position [0, 0]
click at [610, 49] on button "Options" at bounding box center [600, 55] width 33 height 19
click at [580, 97] on button "Assign employee" at bounding box center [587, 99] width 42 height 15
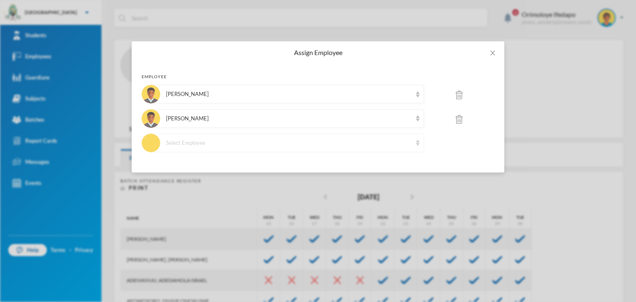
click at [211, 145] on div "Select Employee" at bounding box center [289, 143] width 246 height 8
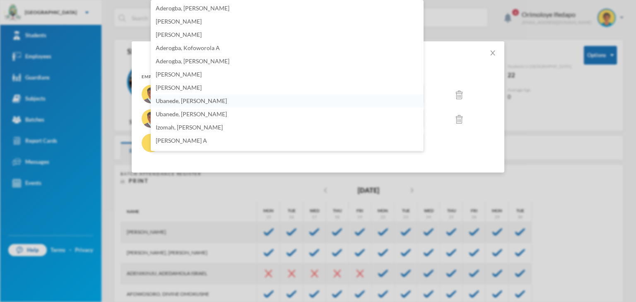
click at [198, 22] on span "[PERSON_NAME]" at bounding box center [179, 21] width 46 height 7
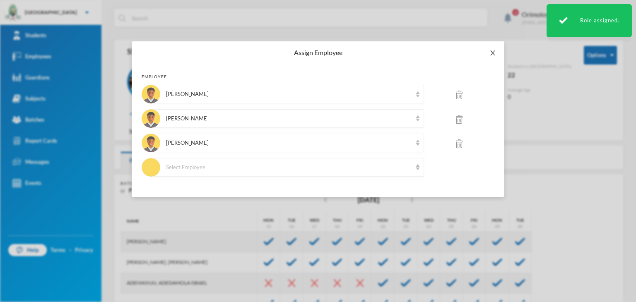
click at [494, 48] on span "Close" at bounding box center [492, 52] width 23 height 23
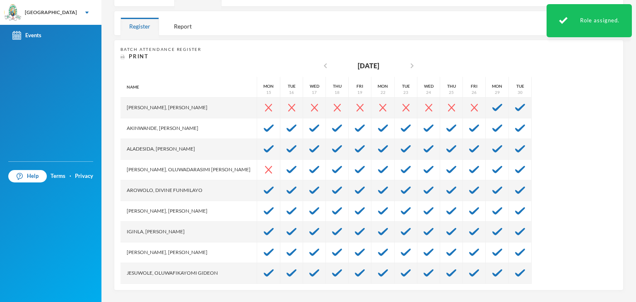
scroll to position [290, 0]
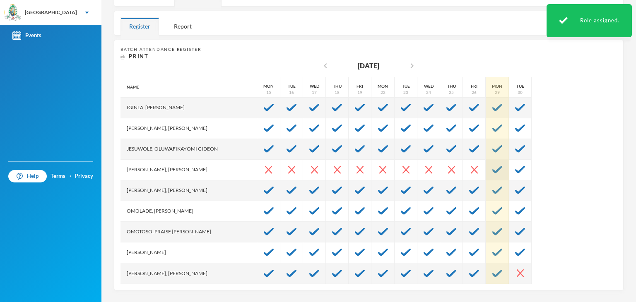
click at [486, 173] on div at bounding box center [497, 170] width 23 height 21
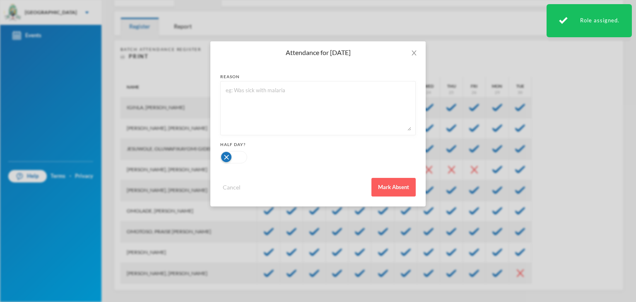
click at [534, 170] on div "Attendance for Sep 29, 2025 reason Half Day? Cancel Mark Absent" at bounding box center [318, 151] width 636 height 302
click at [412, 50] on icon "icon: close" at bounding box center [414, 53] width 7 height 7
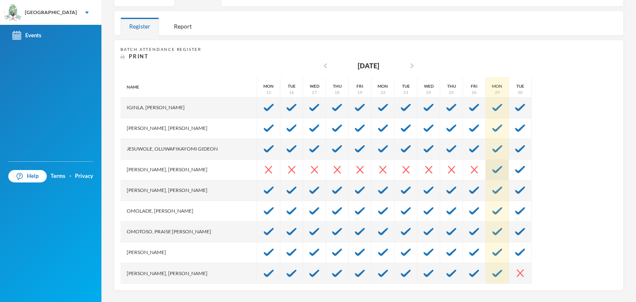
click at [492, 166] on img at bounding box center [497, 169] width 10 height 7
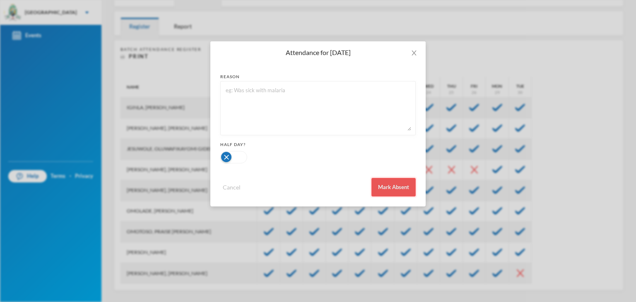
click at [412, 188] on button "Mark Absent" at bounding box center [393, 187] width 44 height 19
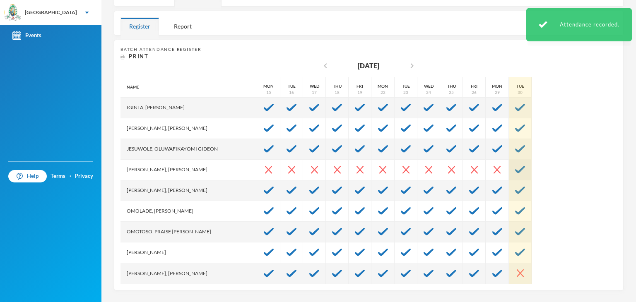
click at [515, 168] on img at bounding box center [520, 169] width 10 height 7
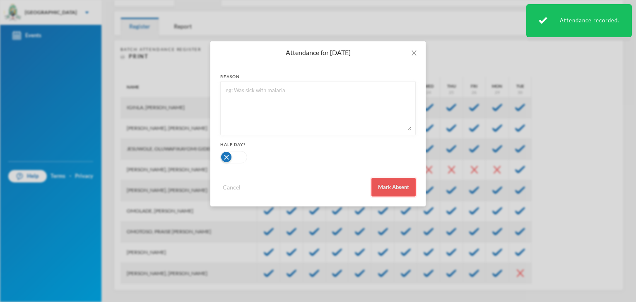
click at [401, 186] on button "Mark Absent" at bounding box center [393, 187] width 44 height 19
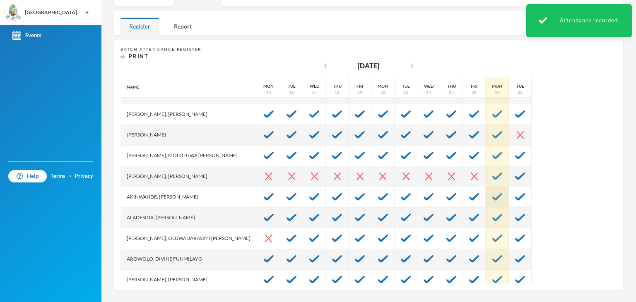
scroll to position [83, 0]
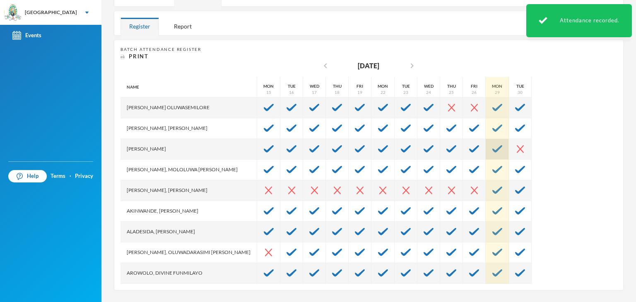
click at [492, 149] on img at bounding box center [497, 148] width 10 height 7
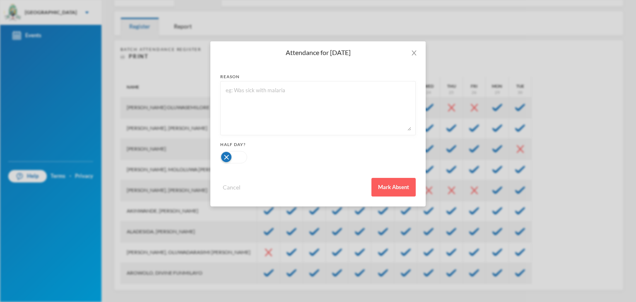
click at [514, 139] on div "Attendance for Sep 29, 2025 reason Half Day? Cancel Mark Absent" at bounding box center [318, 151] width 636 height 302
click at [407, 48] on span "Close" at bounding box center [413, 52] width 23 height 23
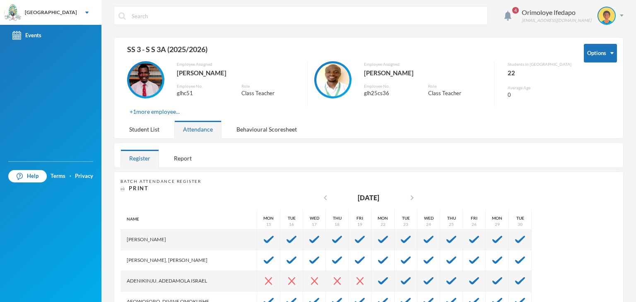
scroll to position [0, 0]
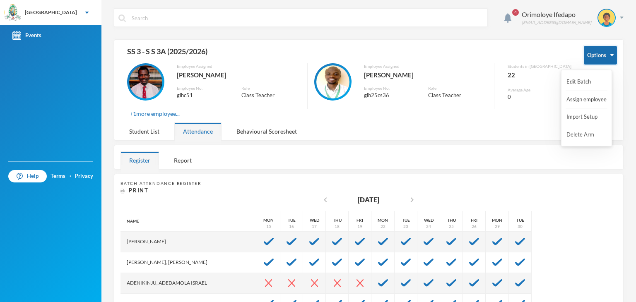
click at [604, 51] on button "Options" at bounding box center [600, 55] width 33 height 19
click at [600, 55] on button "Options" at bounding box center [600, 55] width 33 height 19
click at [598, 60] on button "Options" at bounding box center [600, 55] width 33 height 19
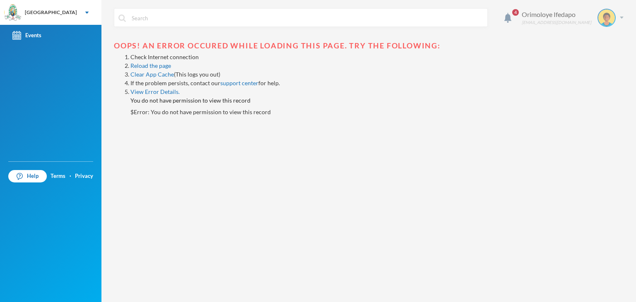
click at [623, 19] on div "Orimoloye Ifedapo [EMAIL_ADDRESS][DOMAIN_NAME]" at bounding box center [570, 18] width 108 height 18
click at [600, 59] on button "Logout" at bounding box center [600, 60] width 37 height 12
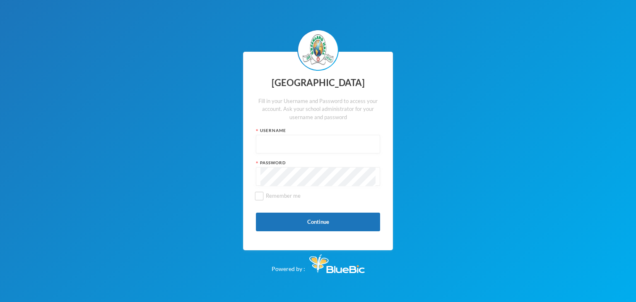
type input "glhc21"
click at [321, 219] on button "Continue" at bounding box center [318, 222] width 124 height 19
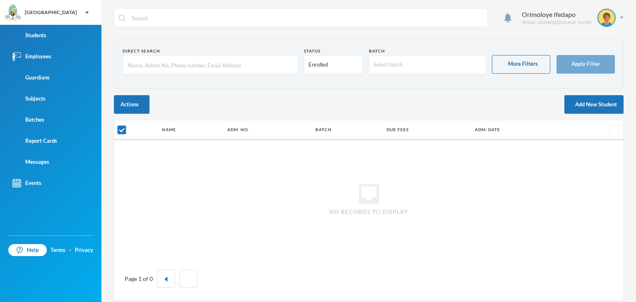
checkbox input "false"
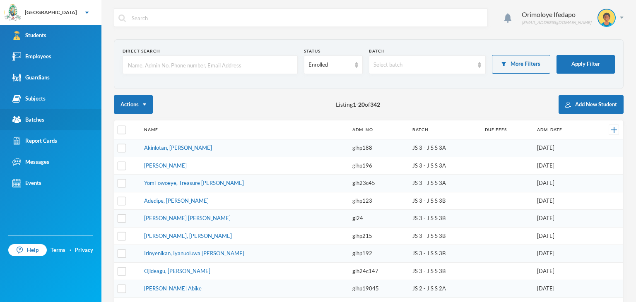
click at [39, 114] on link "Batches" at bounding box center [50, 119] width 101 height 21
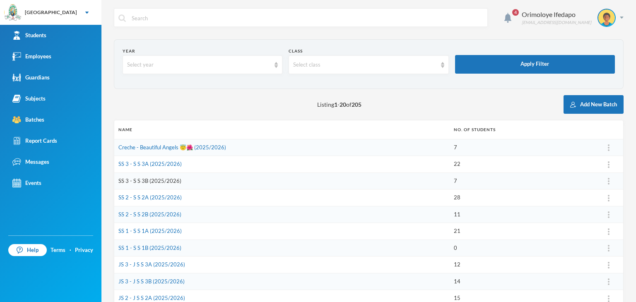
click at [133, 181] on link "SS 3 - S S 3B (2025/2026)" at bounding box center [149, 181] width 63 height 7
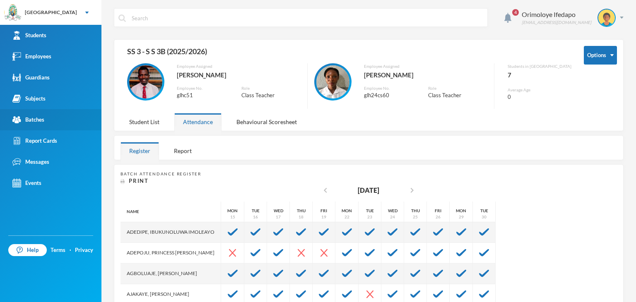
click at [41, 119] on div "Batches" at bounding box center [28, 120] width 32 height 9
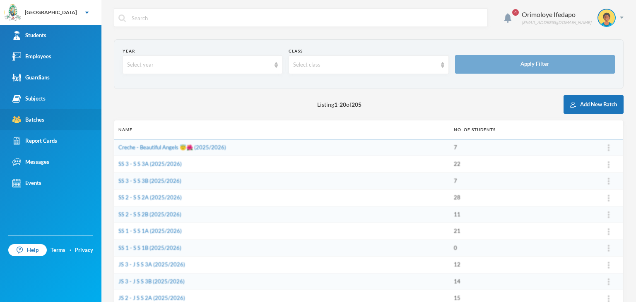
click at [41, 119] on div "Batches" at bounding box center [28, 120] width 32 height 9
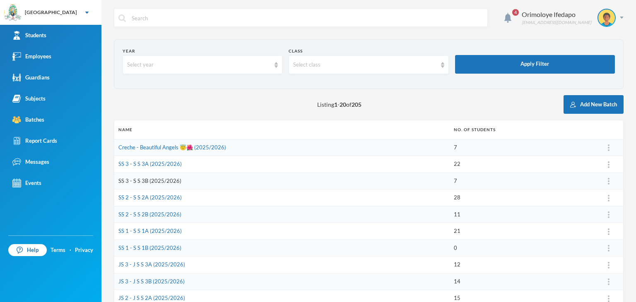
click at [146, 180] on link "SS 3 - S S 3B (2025/2026)" at bounding box center [149, 181] width 63 height 7
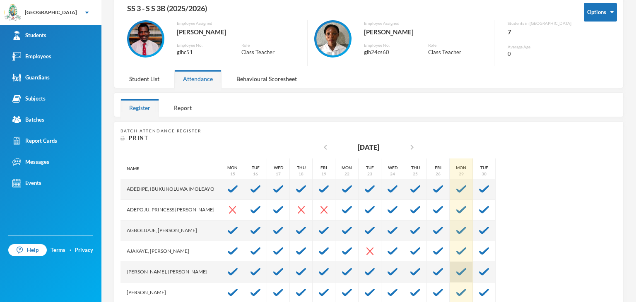
scroll to position [104, 0]
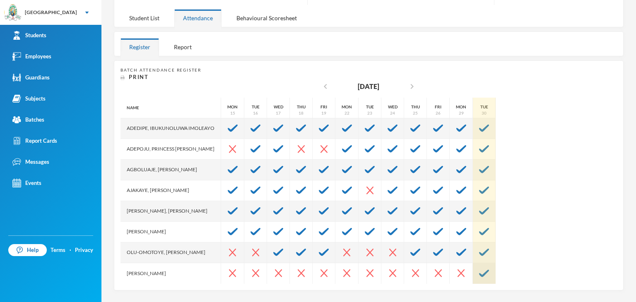
click at [489, 271] on img at bounding box center [484, 273] width 10 height 7
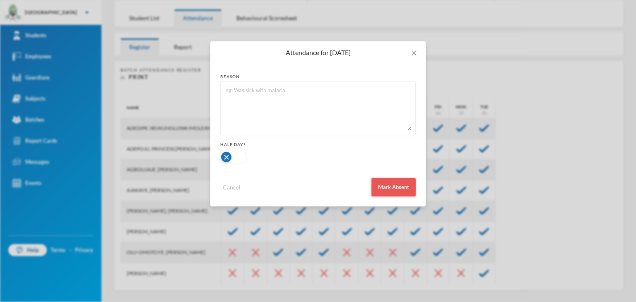
click at [393, 181] on button "Mark Absent" at bounding box center [393, 187] width 44 height 19
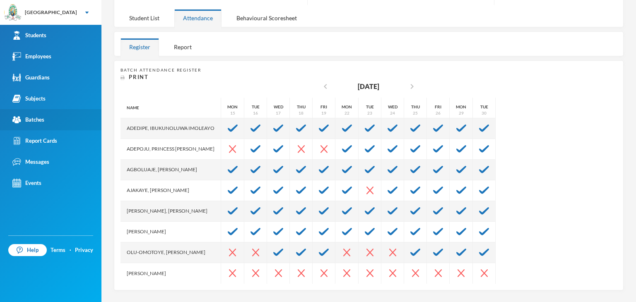
click at [37, 120] on div "Batches" at bounding box center [28, 120] width 32 height 9
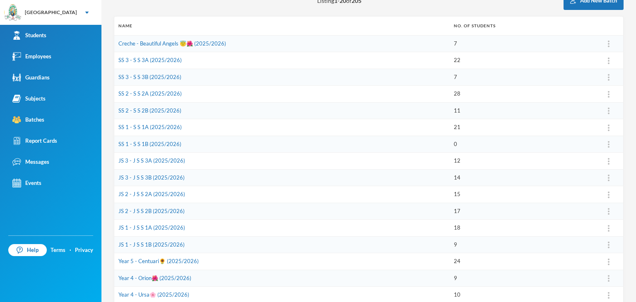
scroll to position [21, 0]
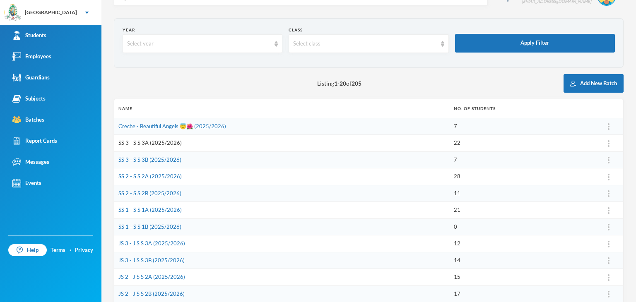
click at [147, 143] on link "SS 3 - S S 3A (2025/2026)" at bounding box center [149, 143] width 63 height 7
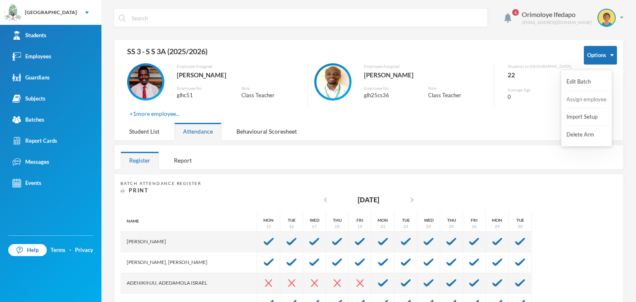
click at [578, 103] on button "Assign employee" at bounding box center [587, 99] width 42 height 15
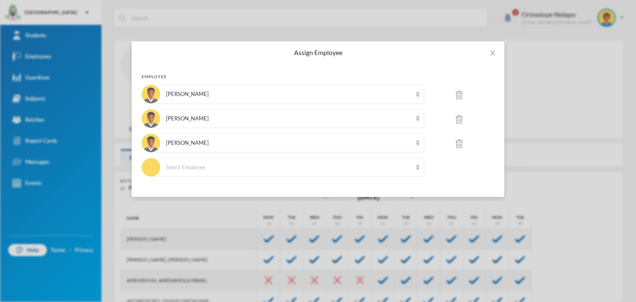
click at [456, 140] on img at bounding box center [459, 144] width 7 height 9
click at [515, 113] on button "OK" at bounding box center [520, 116] width 15 height 10
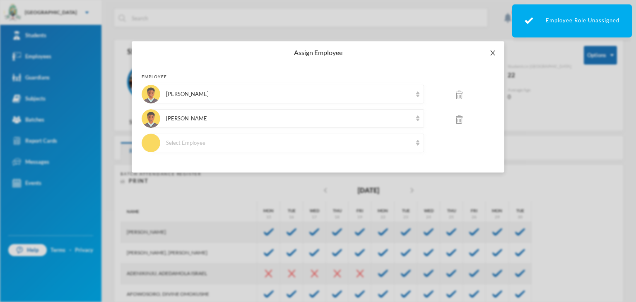
click at [495, 54] on icon "icon: close" at bounding box center [492, 53] width 7 height 7
